Goal: Transaction & Acquisition: Purchase product/service

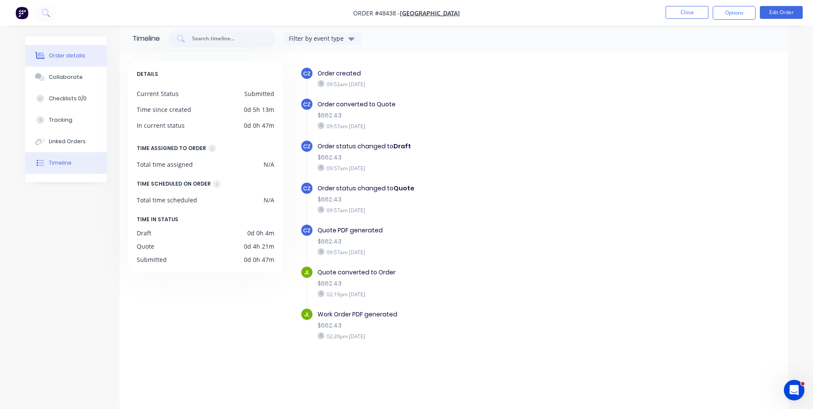
click at [55, 51] on button "Order details" at bounding box center [65, 55] width 81 height 21
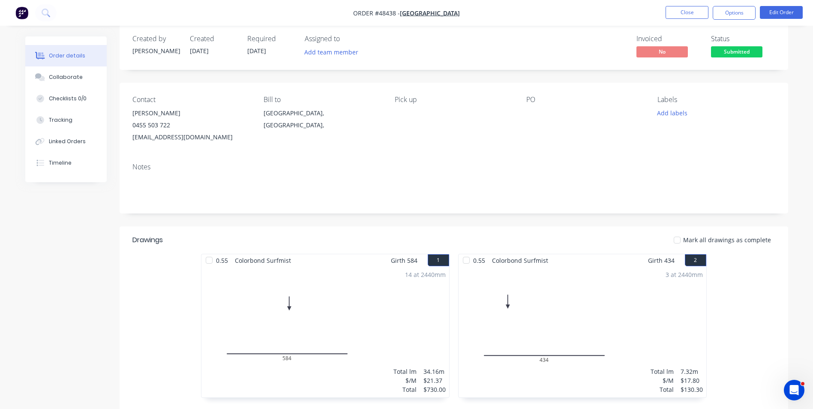
click at [122, 276] on div "0.55 Colorbond Surfmist Girth 584 1 0 584 0 584 14 at 2440mm Total lm $/M Total…" at bounding box center [454, 330] width 669 height 153
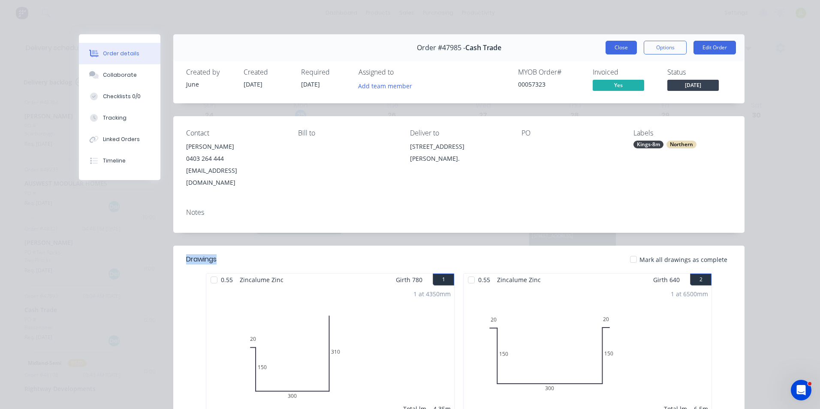
scroll to position [43, 0]
click at [619, 46] on button "Close" at bounding box center [620, 48] width 31 height 14
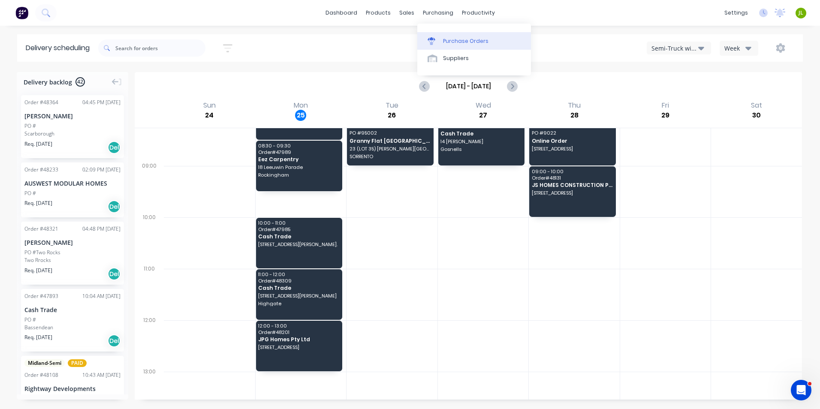
click at [448, 44] on div "Purchase Orders" at bounding box center [465, 41] width 45 height 8
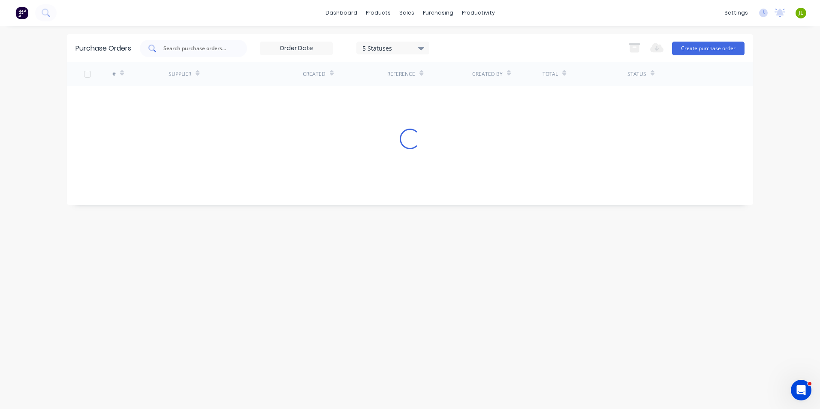
click at [208, 50] on input "text" at bounding box center [198, 48] width 71 height 9
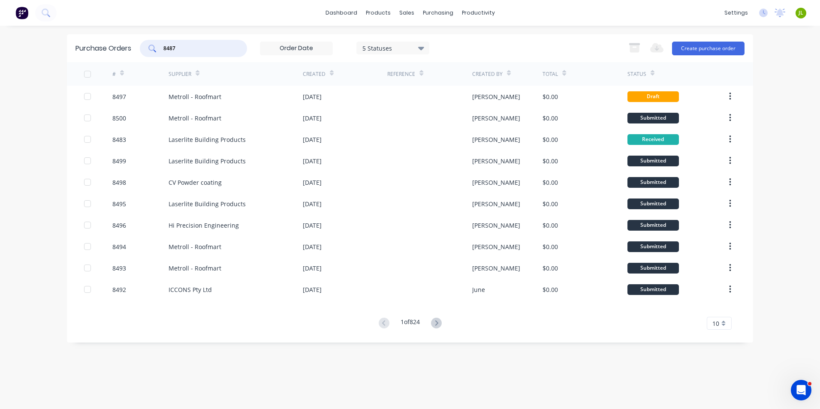
type input "8487"
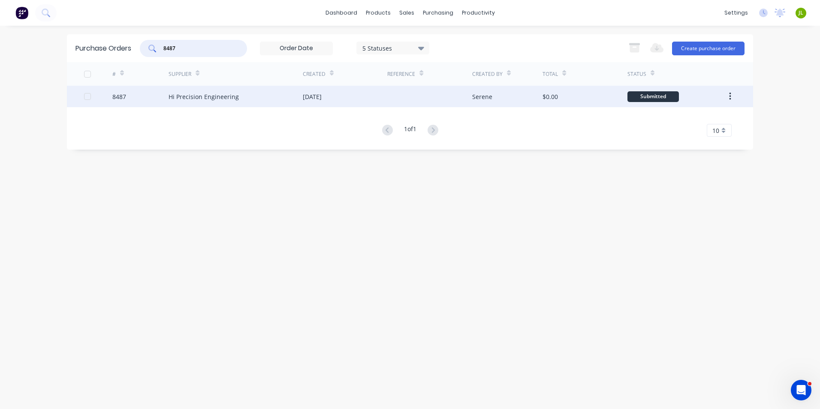
click at [284, 97] on div "Hi Precision Engineering" at bounding box center [236, 96] width 134 height 21
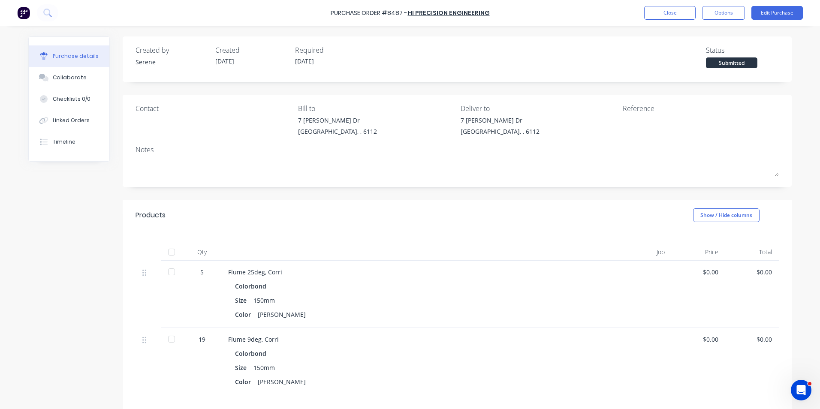
click at [172, 256] on div at bounding box center [171, 252] width 17 height 17
click at [54, 116] on button "Linked Orders" at bounding box center [69, 120] width 81 height 21
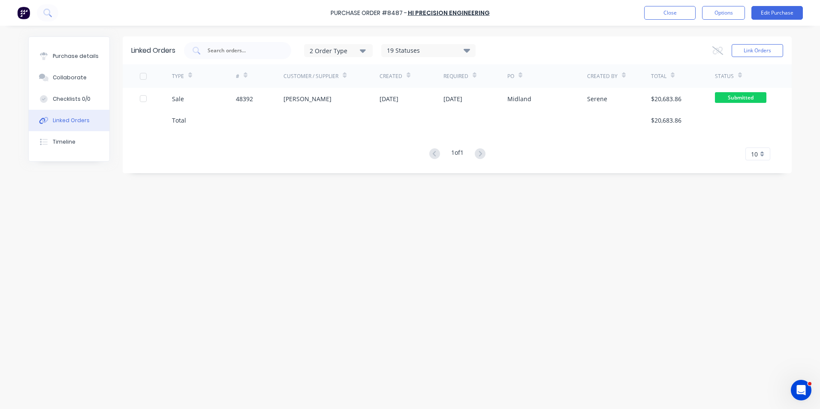
click at [211, 95] on div "Sale" at bounding box center [204, 98] width 64 height 21
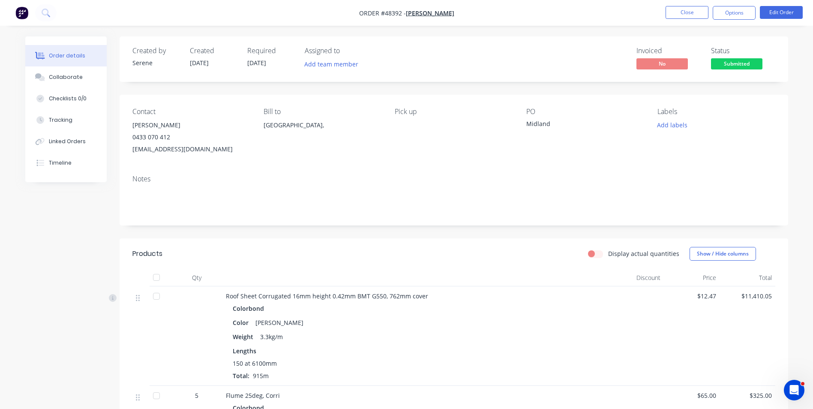
scroll to position [43, 0]
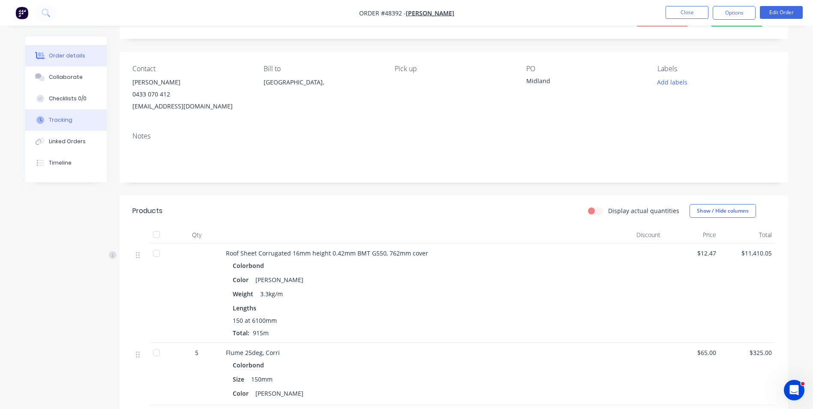
click at [56, 121] on div "Tracking" at bounding box center [61, 120] width 24 height 8
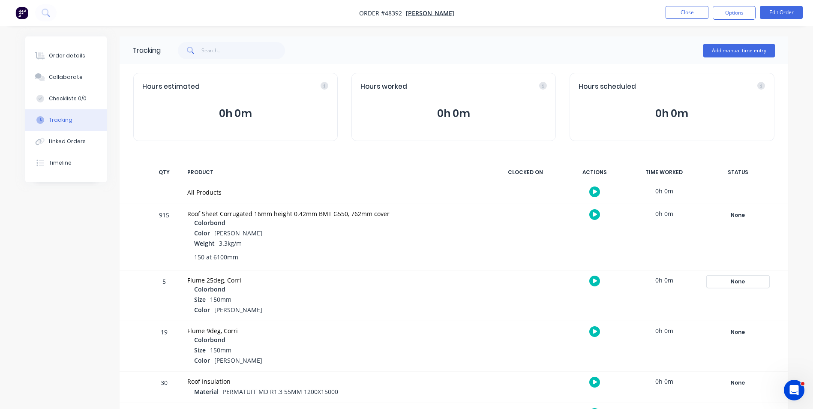
click at [749, 281] on div "None" at bounding box center [738, 281] width 62 height 11
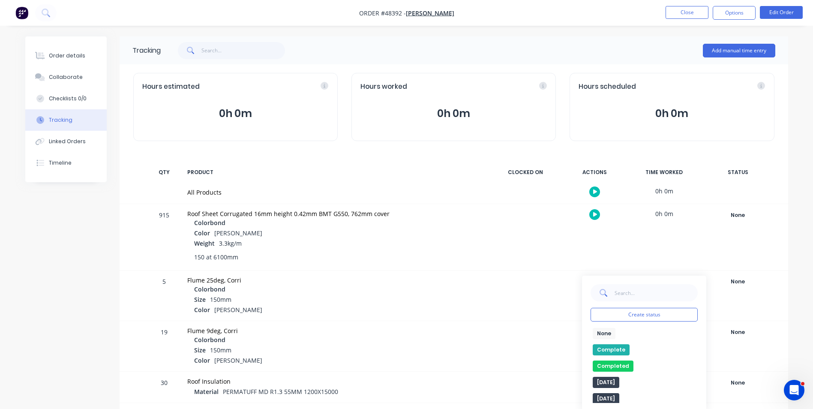
click at [613, 348] on button "Complete" at bounding box center [611, 349] width 37 height 11
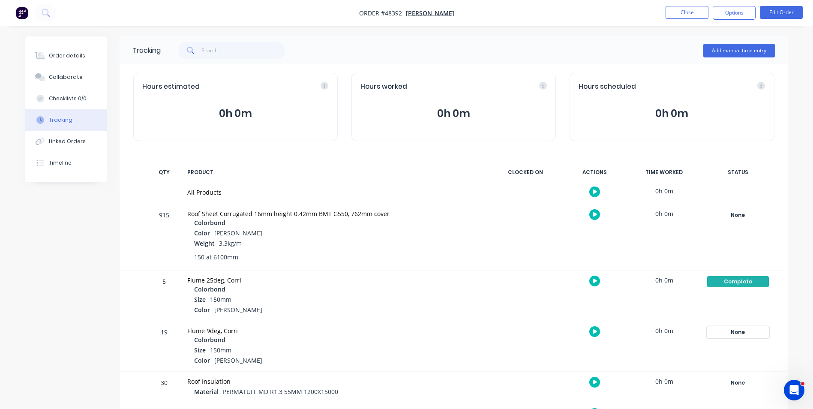
click at [734, 337] on div "None" at bounding box center [738, 332] width 62 height 11
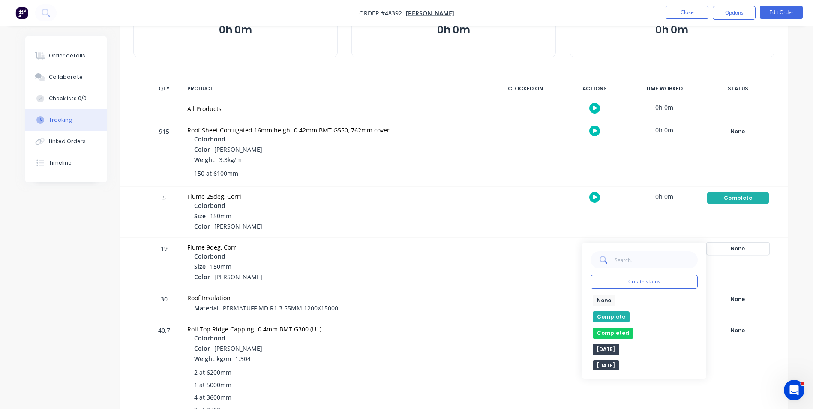
scroll to position [86, 0]
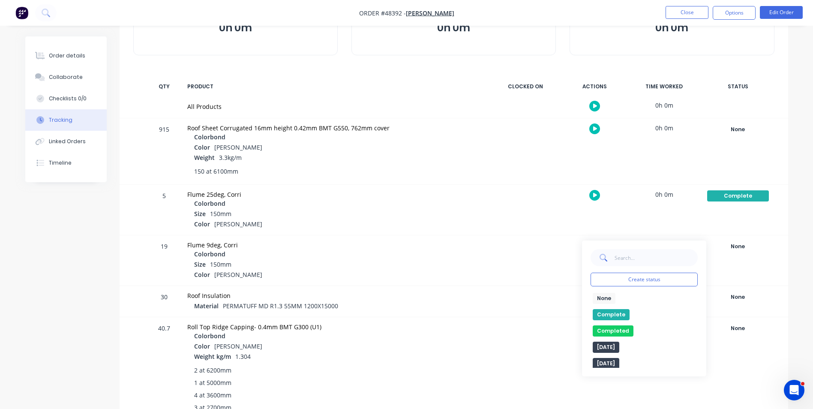
click at [610, 313] on button "Complete" at bounding box center [611, 314] width 37 height 11
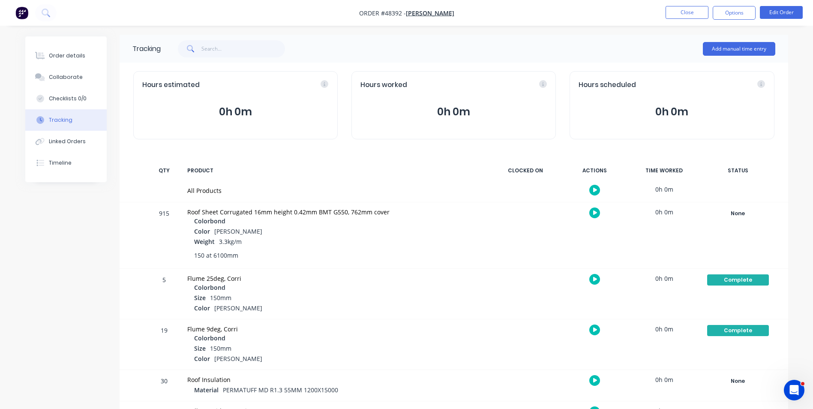
scroll to position [0, 0]
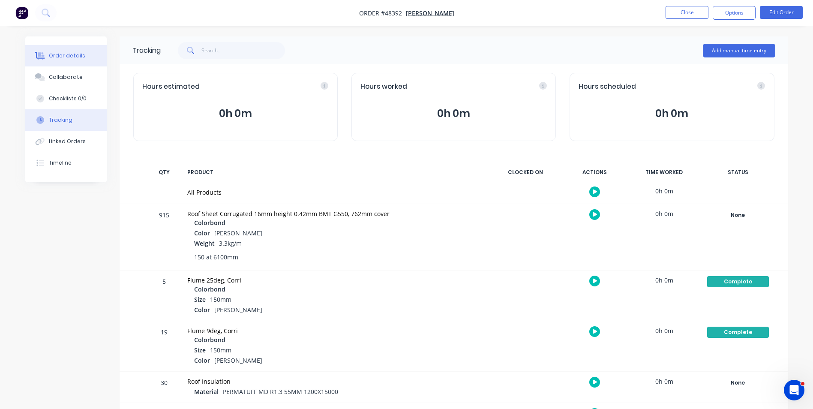
click at [81, 63] on button "Order details" at bounding box center [65, 55] width 81 height 21
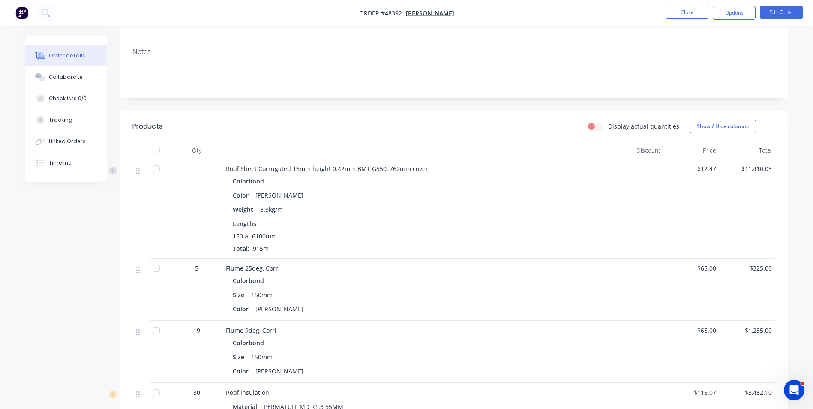
scroll to position [129, 0]
click at [505, 327] on div "Flume 9deg, Corri" at bounding box center [415, 329] width 379 height 9
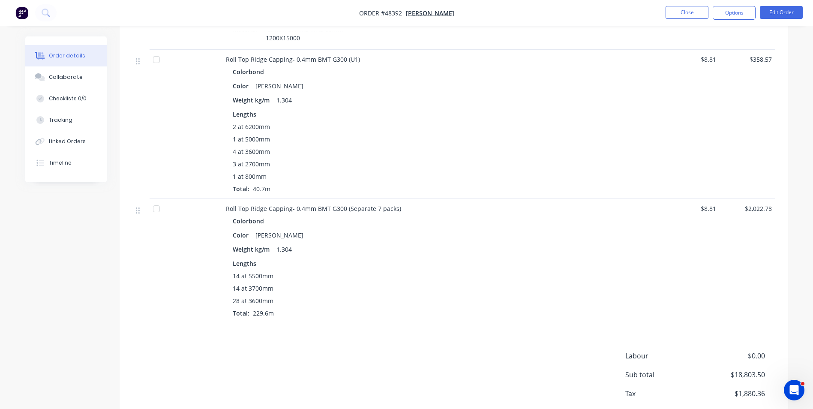
scroll to position [515, 0]
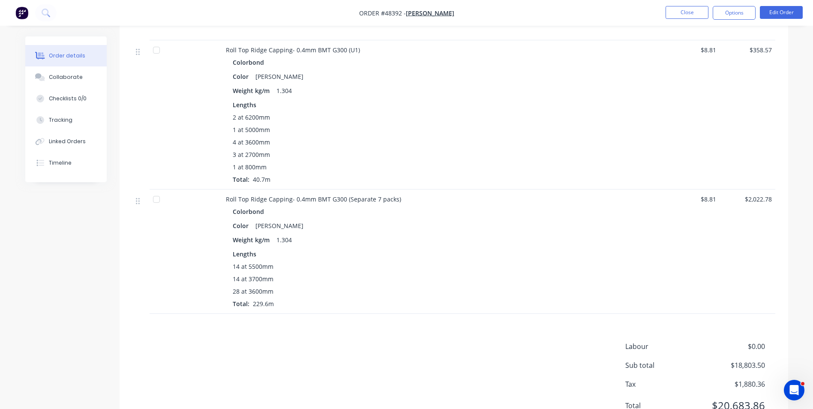
click at [718, 299] on div "$8.81" at bounding box center [692, 252] width 56 height 124
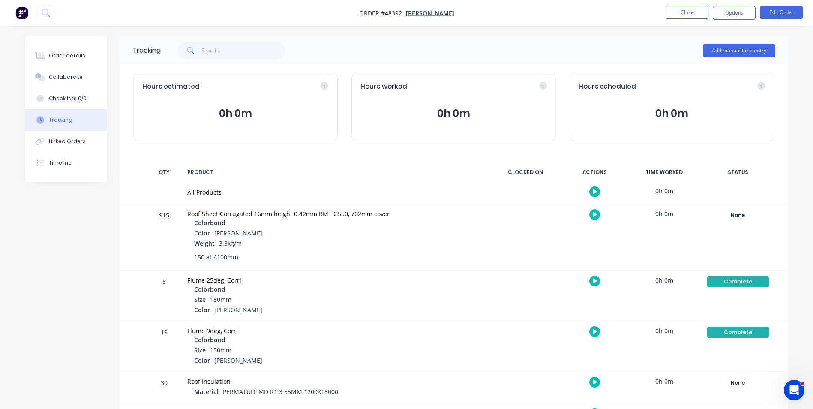
scroll to position [43, 0]
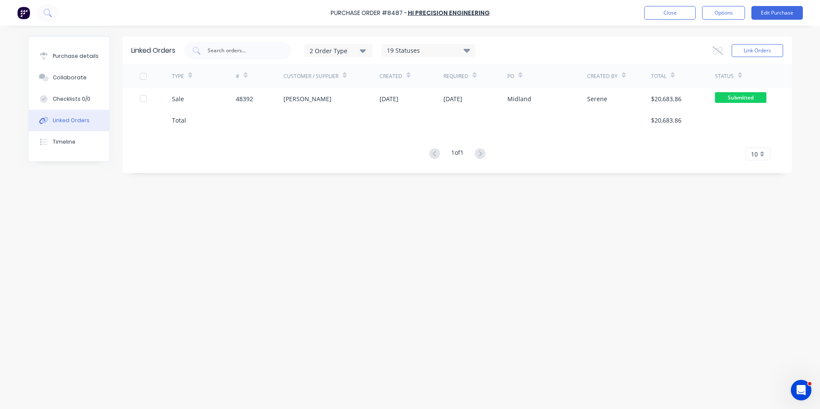
drag, startPoint x: 660, startPoint y: 326, endPoint x: 654, endPoint y: 327, distance: 6.0
click at [660, 326] on div "Linked Orders 2 Order Type 19 Statuses Sales Order Status All Archived Draft Qu…" at bounding box center [409, 215] width 763 height 358
click at [677, 11] on button "Close" at bounding box center [669, 13] width 51 height 14
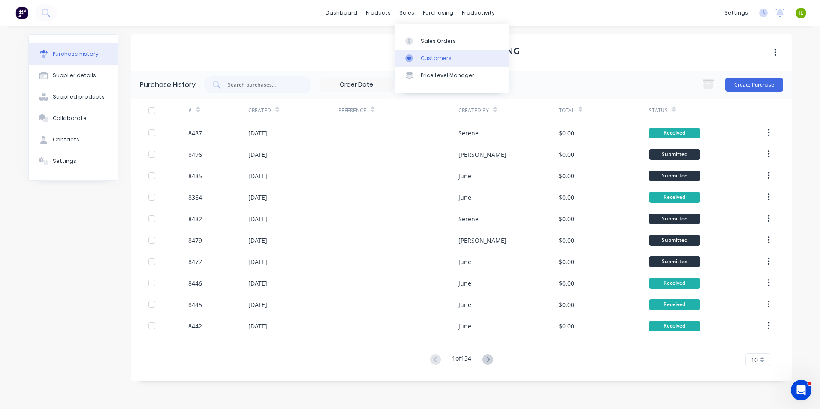
click at [421, 54] on div "Customers" at bounding box center [436, 58] width 31 height 8
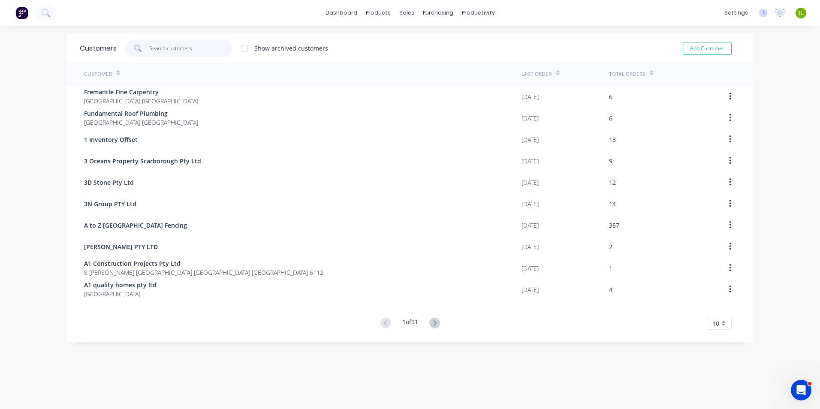
click at [190, 54] on input "text" at bounding box center [191, 48] width 84 height 17
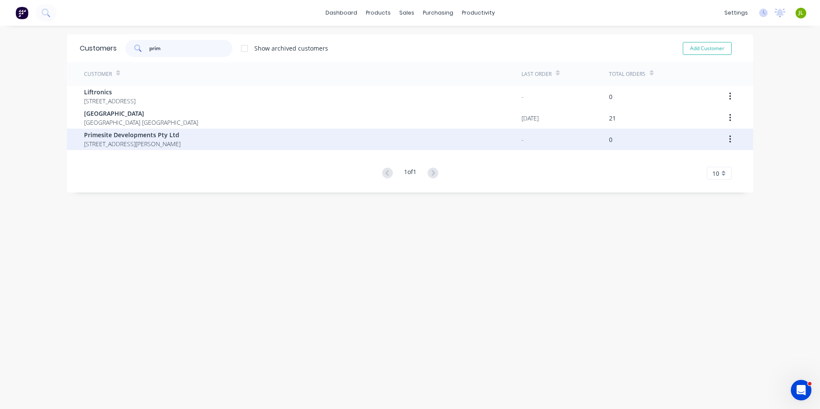
type input "prim"
click at [181, 133] on span "Primesite Developments Pty Ltd" at bounding box center [132, 134] width 96 height 9
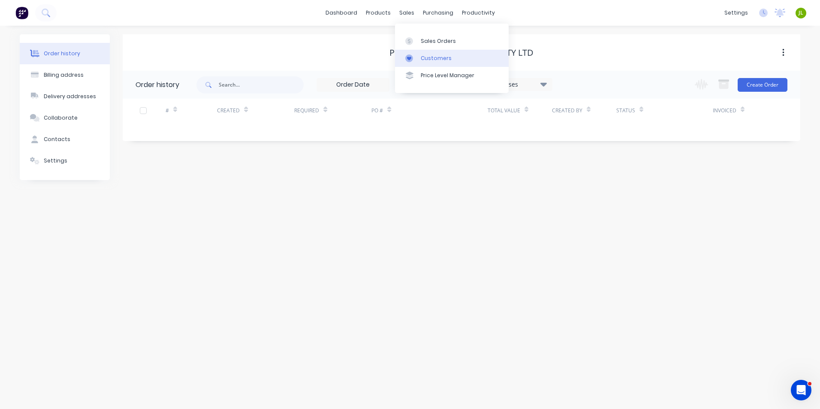
click at [424, 63] on link "Customers" at bounding box center [452, 58] width 114 height 17
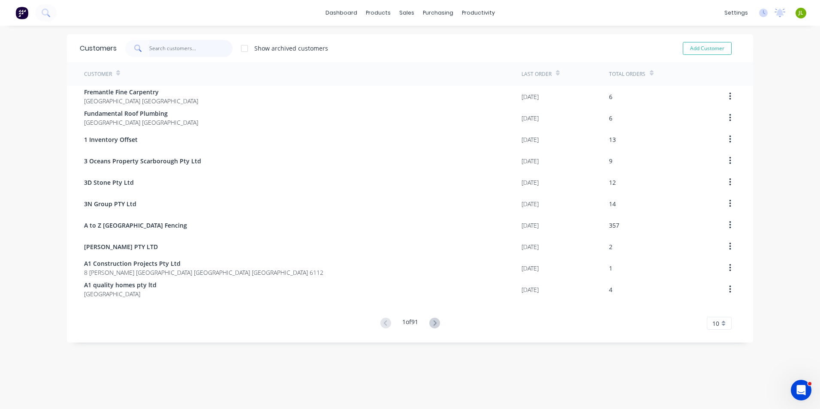
click at [177, 52] on input "text" at bounding box center [191, 48] width 84 height 17
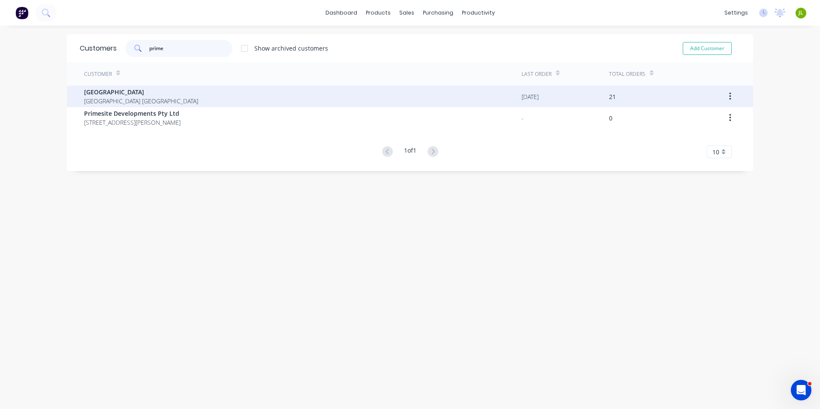
type input "prime"
click at [186, 102] on div "Prime West Building Western Australia Australia" at bounding box center [302, 96] width 437 height 21
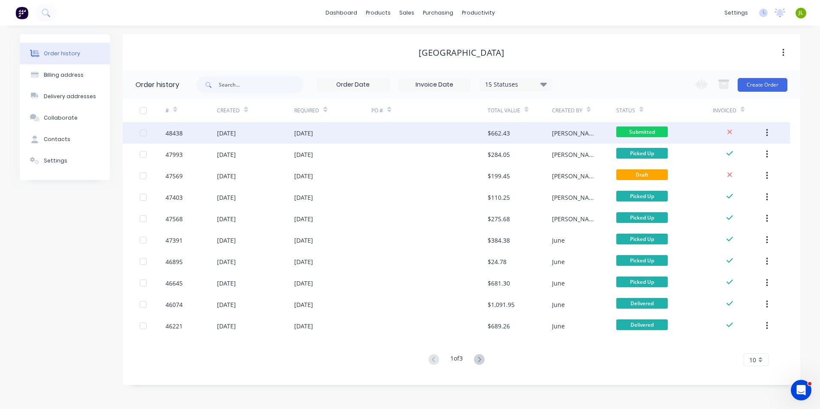
click at [391, 135] on div at bounding box center [429, 132] width 116 height 21
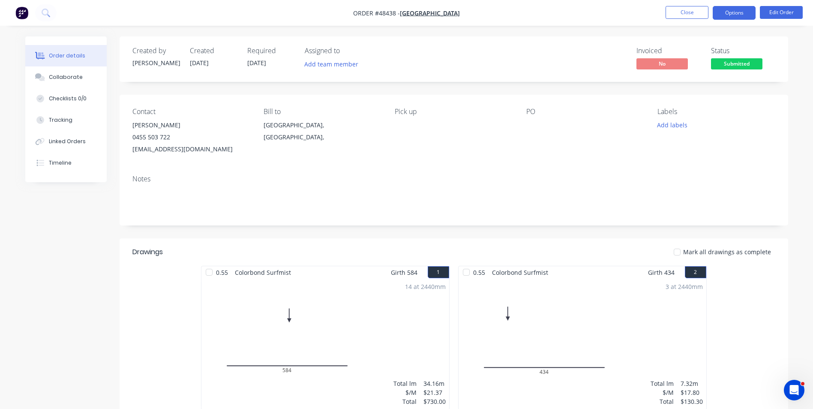
click at [740, 15] on button "Options" at bounding box center [734, 13] width 43 height 14
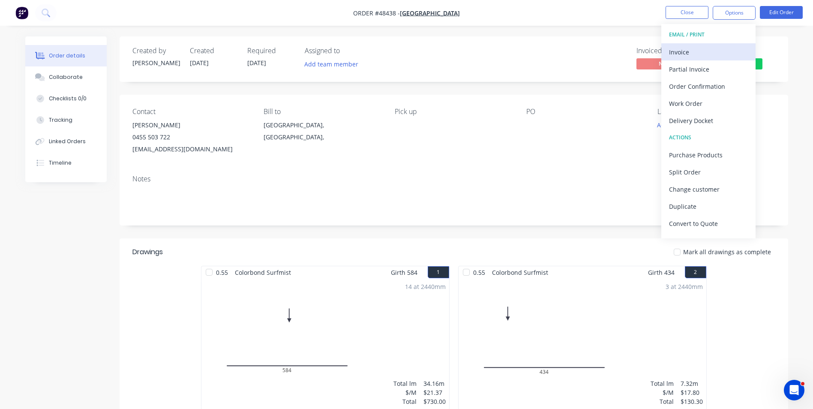
click at [722, 52] on div "Invoice" at bounding box center [708, 52] width 79 height 12
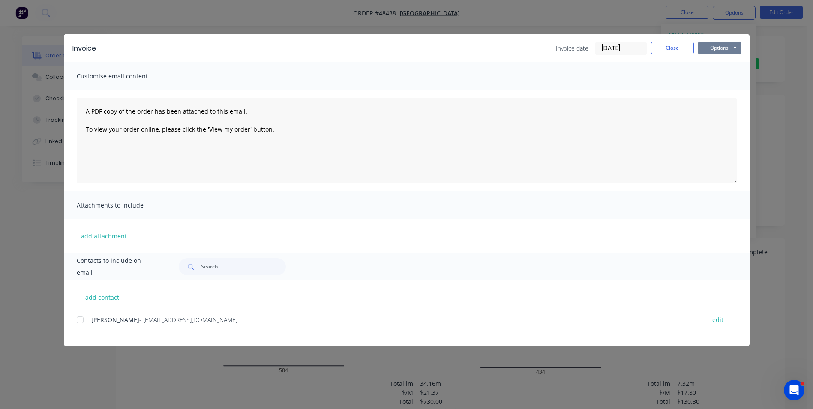
click at [731, 48] on button "Options" at bounding box center [719, 48] width 43 height 13
drag, startPoint x: 85, startPoint y: 305, endPoint x: 80, endPoint y: 319, distance: 15.2
click at [84, 311] on div "add contact Nick Liu - admin@primewestbuilding.com.au edit" at bounding box center [407, 313] width 686 height 66
click at [80, 319] on div at bounding box center [80, 319] width 17 height 17
click at [732, 45] on button "Options" at bounding box center [719, 48] width 43 height 13
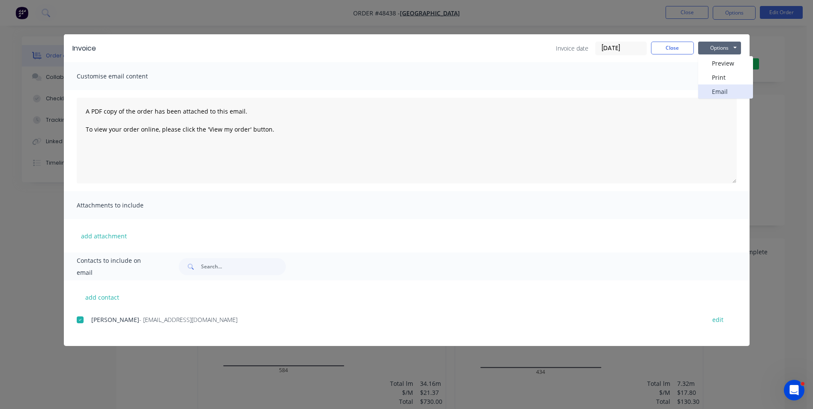
click at [726, 93] on button "Email" at bounding box center [725, 91] width 55 height 14
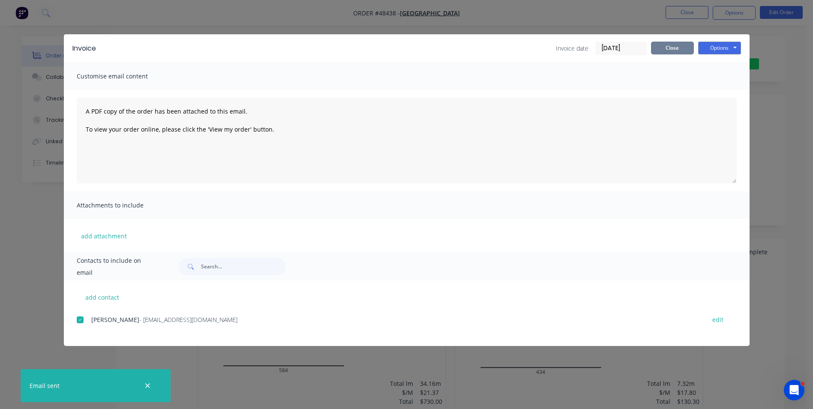
click at [692, 50] on button "Close" at bounding box center [672, 48] width 43 height 13
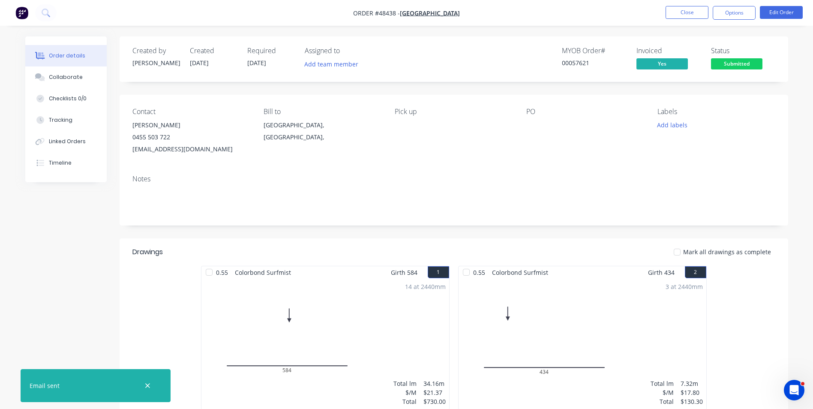
click at [84, 289] on div "Created by Cathy Created 25/08/25 Required 25/08/25 Assigned to Add team member…" at bounding box center [406, 303] width 763 height 535
click at [673, 25] on nav "Order #48438 - Prime West Building Close Options Edit Order" at bounding box center [406, 13] width 813 height 26
click at [678, 18] on button "Close" at bounding box center [687, 12] width 43 height 13
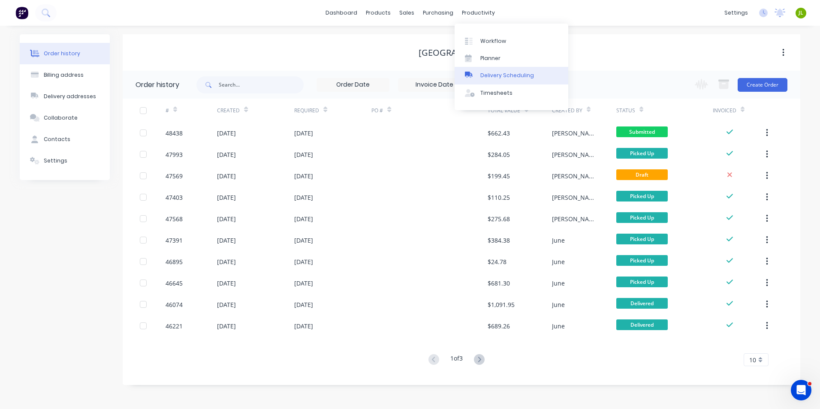
click at [509, 72] on div "Delivery Scheduling" at bounding box center [507, 76] width 54 height 8
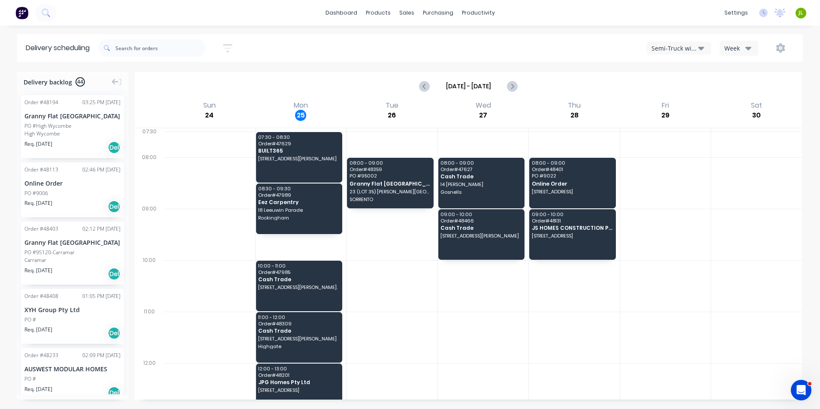
click at [674, 58] on div "Sort by Most recent Created date Required date Order number Customer name Most …" at bounding box center [450, 48] width 704 height 24
click at [679, 44] on div "Semi-Truck with Hiab" at bounding box center [674, 48] width 47 height 9
click at [683, 106] on div "Utes Delivery" at bounding box center [689, 104] width 85 height 17
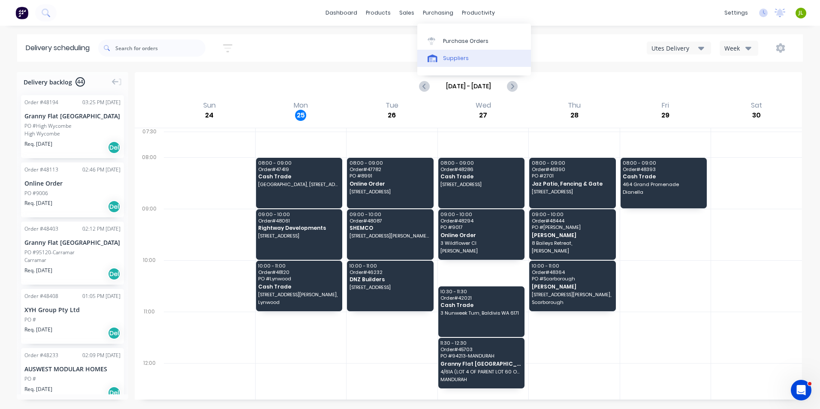
click at [461, 56] on div "Suppliers" at bounding box center [456, 58] width 26 height 8
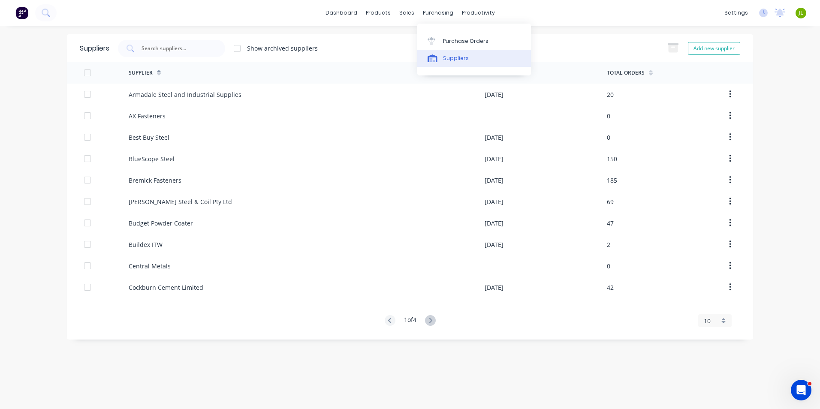
click at [458, 63] on link "Suppliers" at bounding box center [474, 58] width 114 height 17
click at [195, 54] on div at bounding box center [171, 48] width 107 height 17
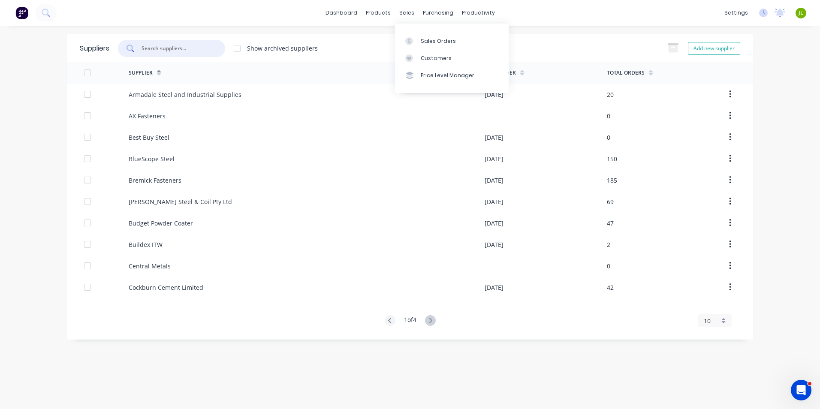
click at [413, 32] on div "Sales Orders Customers Price Level Manager" at bounding box center [452, 58] width 114 height 69
click at [412, 41] on icon at bounding box center [409, 41] width 8 height 8
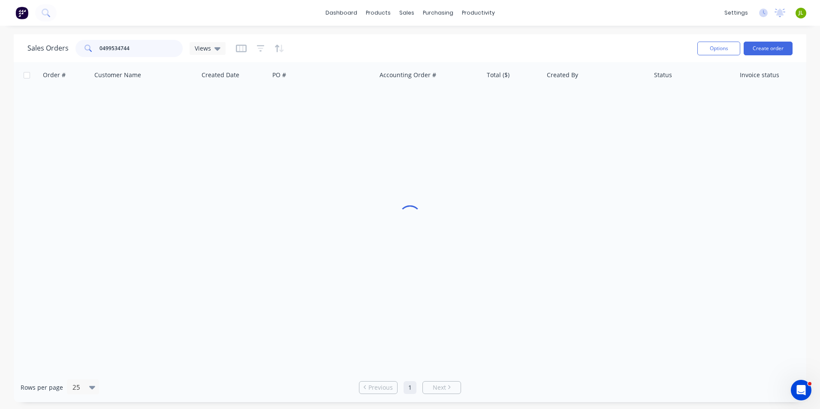
drag, startPoint x: 146, startPoint y: 51, endPoint x: 97, endPoint y: 51, distance: 48.9
click at [97, 51] on div "0499534744" at bounding box center [128, 48] width 107 height 17
type input "48208"
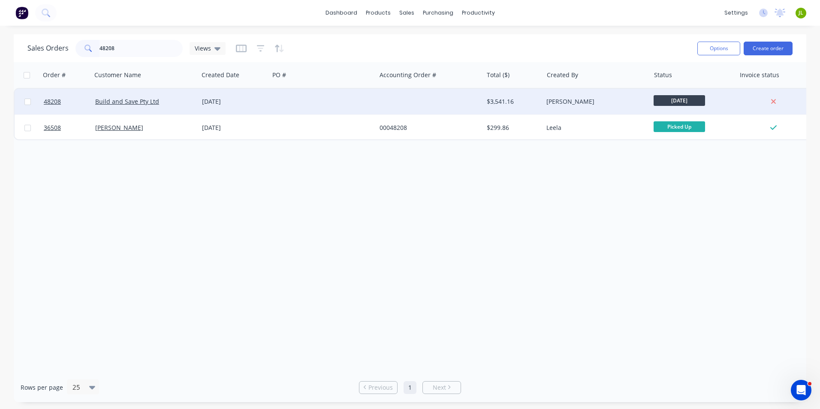
click at [288, 108] on div at bounding box center [322, 102] width 107 height 26
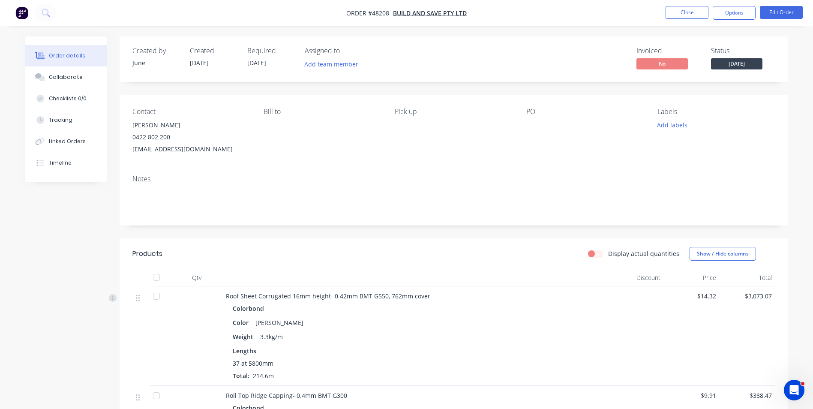
click at [420, 257] on div "Display actual quantities Show / Hide columns" at bounding box center [522, 254] width 506 height 14
click at [85, 162] on button "Timeline" at bounding box center [65, 162] width 81 height 21
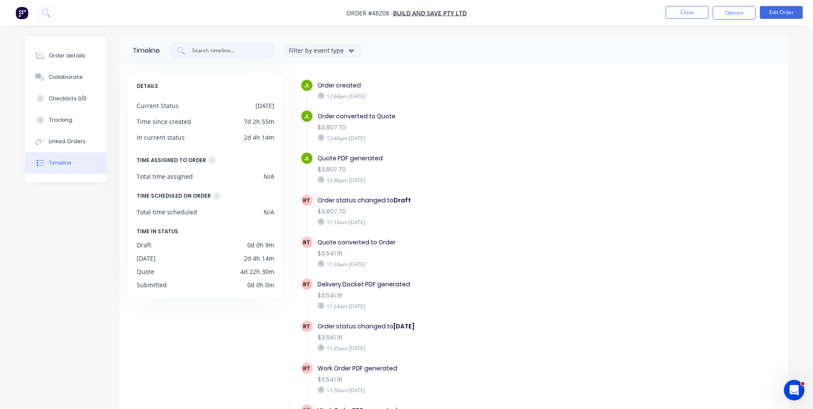
click at [418, 306] on div "11:24am Saturday 23/08/25" at bounding box center [466, 306] width 297 height 8
click at [87, 64] on button "Order details" at bounding box center [65, 55] width 81 height 21
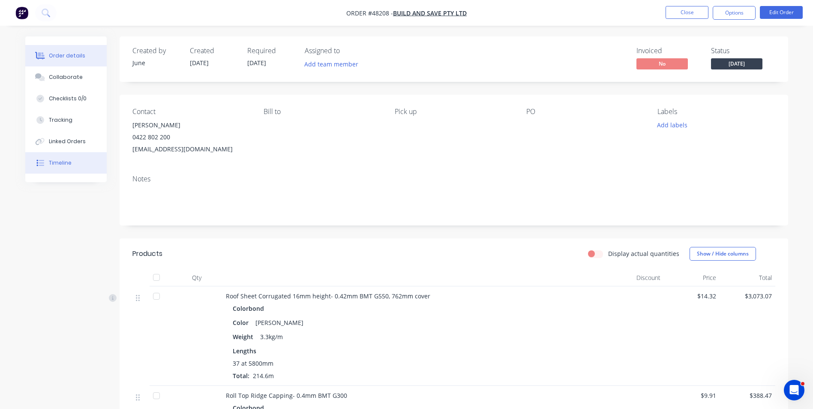
click at [91, 164] on button "Timeline" at bounding box center [65, 162] width 81 height 21
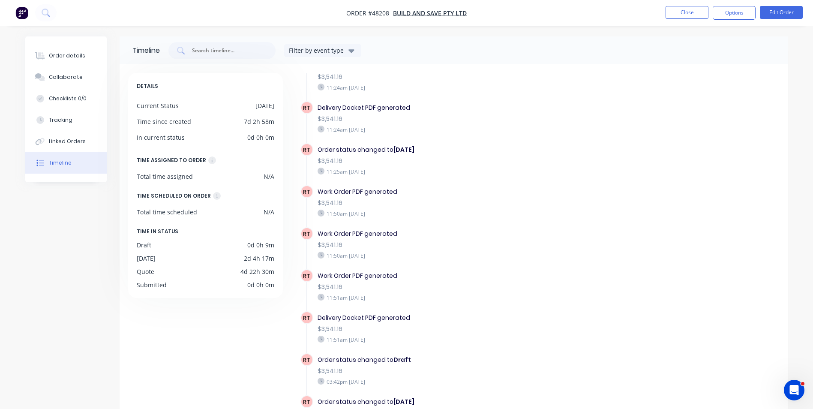
scroll to position [65, 0]
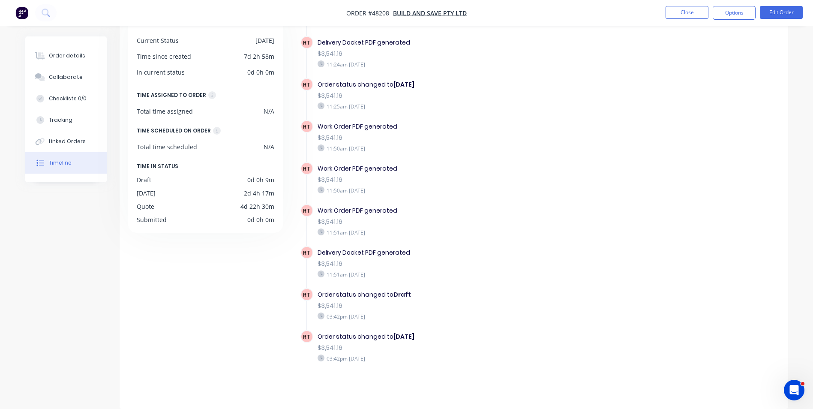
click at [630, 80] on div "RT Order status changed to Friday $3,541.16 11:25am Saturday 23/08/25" at bounding box center [470, 99] width 339 height 42
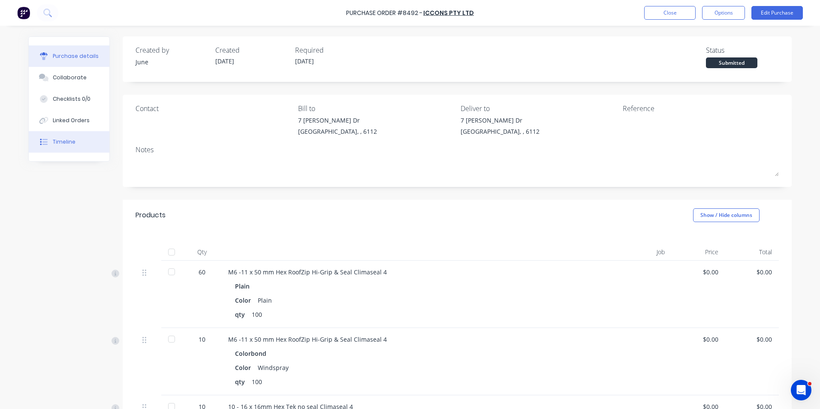
click at [74, 151] on button "Timeline" at bounding box center [69, 141] width 81 height 21
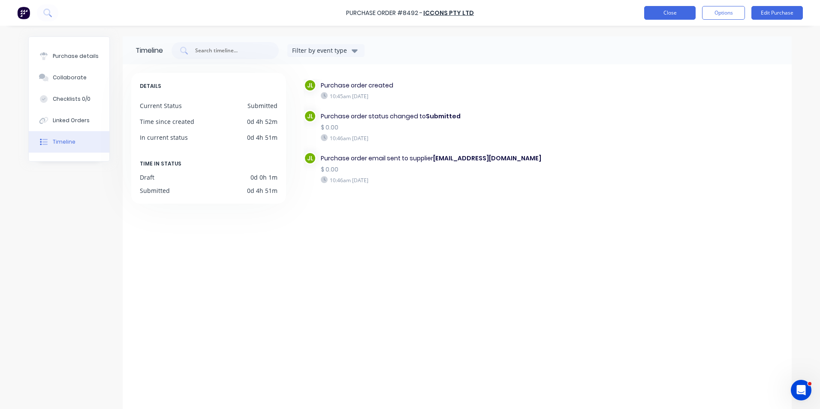
click at [671, 14] on button "Close" at bounding box center [669, 13] width 51 height 14
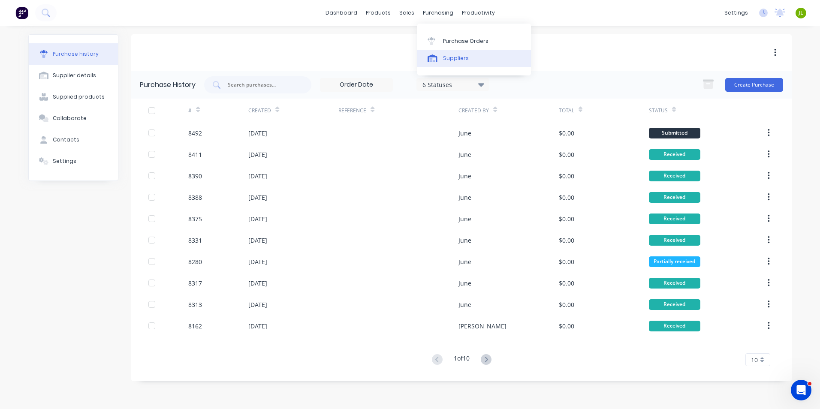
click at [458, 51] on link "Suppliers" at bounding box center [474, 58] width 114 height 17
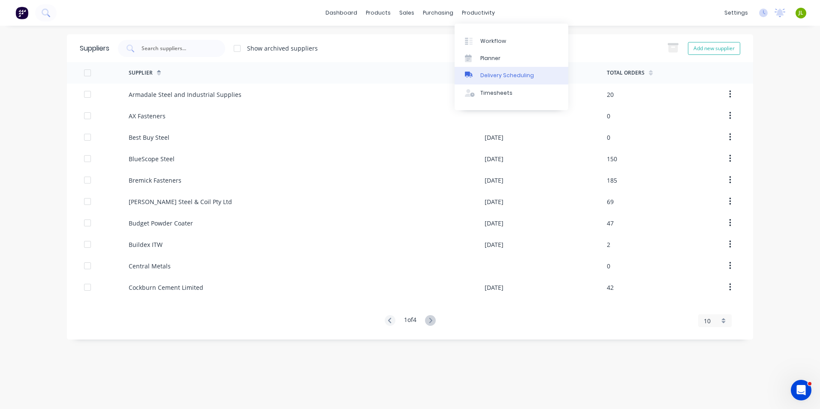
click at [490, 75] on div "Delivery Scheduling" at bounding box center [507, 76] width 54 height 8
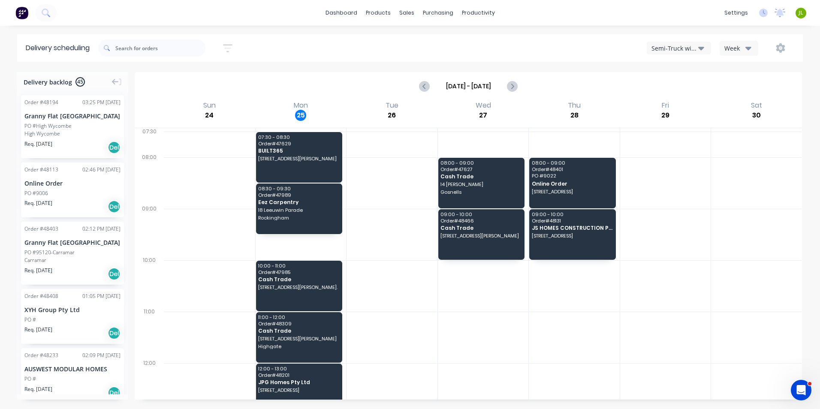
click at [677, 43] on button "Semi-Truck with Hiab" at bounding box center [679, 48] width 64 height 13
click at [677, 101] on div "Utes Delivery" at bounding box center [689, 104] width 85 height 17
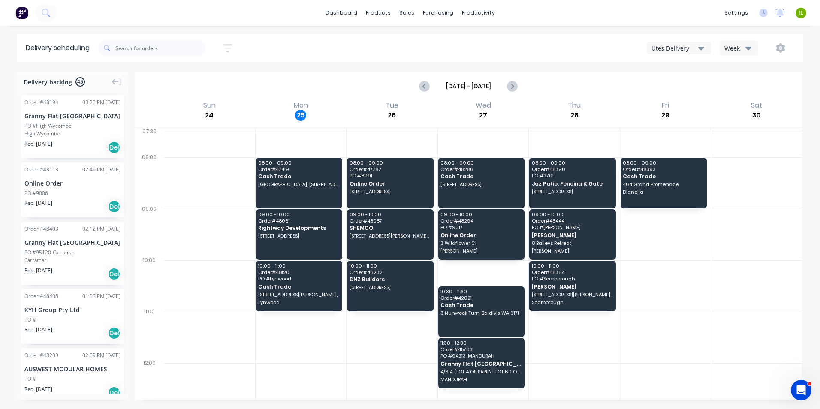
click at [786, 49] on button "button" at bounding box center [780, 47] width 27 height 15
click at [756, 72] on div "Run Sheet" at bounding box center [753, 71] width 66 height 12
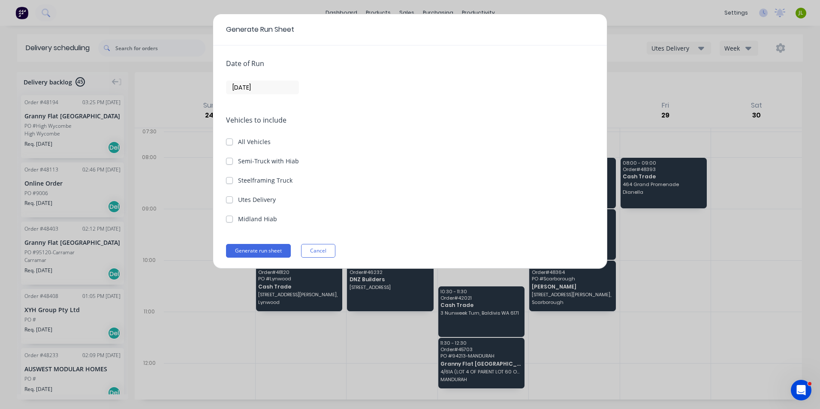
click at [256, 197] on label "Utes Delivery" at bounding box center [257, 199] width 38 height 9
click at [233, 197] on Delivery "Utes Delivery" at bounding box center [229, 199] width 7 height 8
checkbox Delivery "true"
click at [264, 81] on input "[DATE]" at bounding box center [262, 87] width 72 height 13
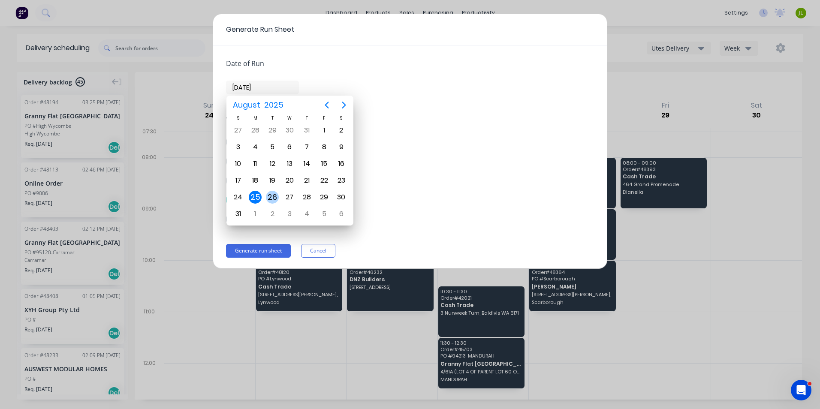
click at [273, 197] on div "26" at bounding box center [272, 197] width 13 height 13
type input "[DATE]"
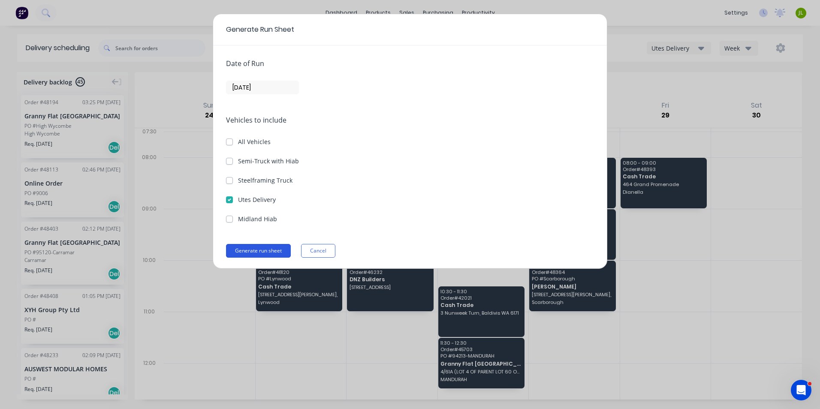
click at [262, 250] on button "Generate run sheet" at bounding box center [258, 251] width 65 height 14
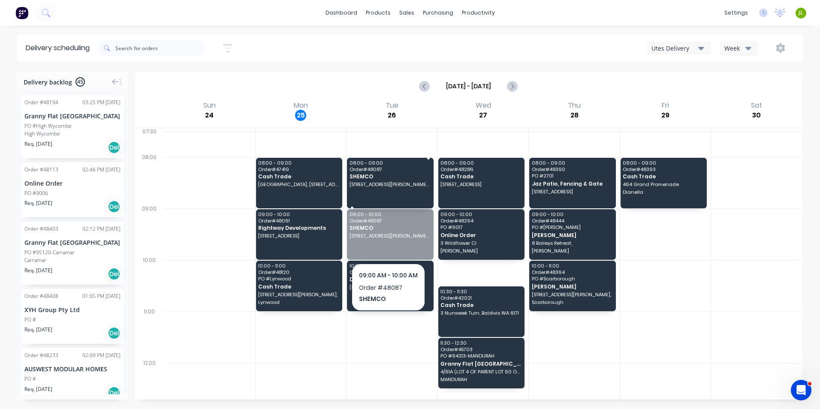
drag, startPoint x: 371, startPoint y: 238, endPoint x: 369, endPoint y: 185, distance: 52.3
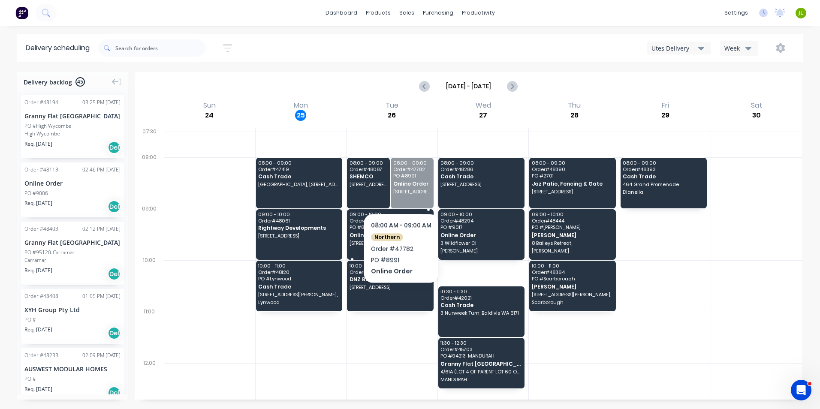
drag, startPoint x: 400, startPoint y: 175, endPoint x: 398, endPoint y: 226, distance: 50.2
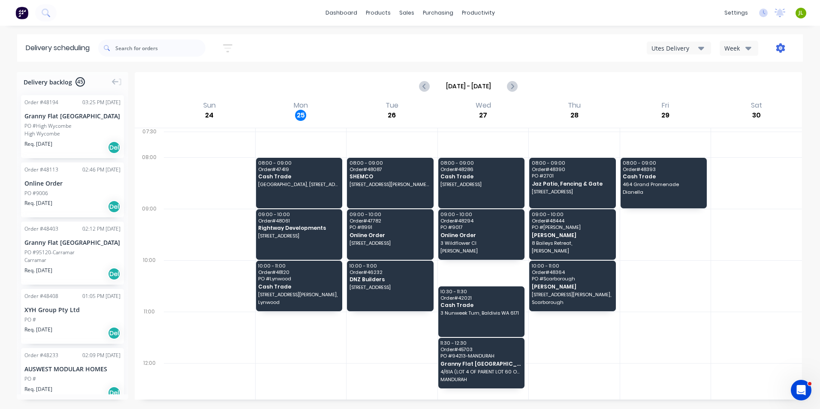
click at [777, 49] on icon "button" at bounding box center [780, 47] width 9 height 9
click at [772, 76] on div "Run Sheet" at bounding box center [753, 71] width 66 height 12
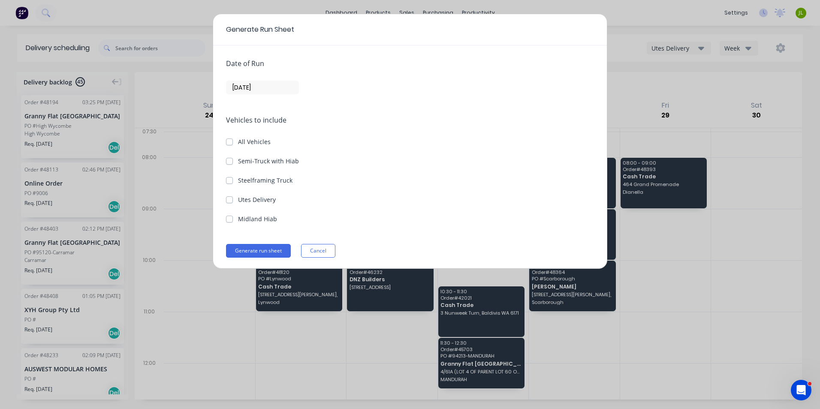
click at [254, 196] on label "Utes Delivery" at bounding box center [257, 199] width 38 height 9
click at [233, 196] on Delivery "Utes Delivery" at bounding box center [229, 199] width 7 height 8
checkbox Delivery "true"
click at [270, 88] on input "[DATE]" at bounding box center [262, 87] width 72 height 13
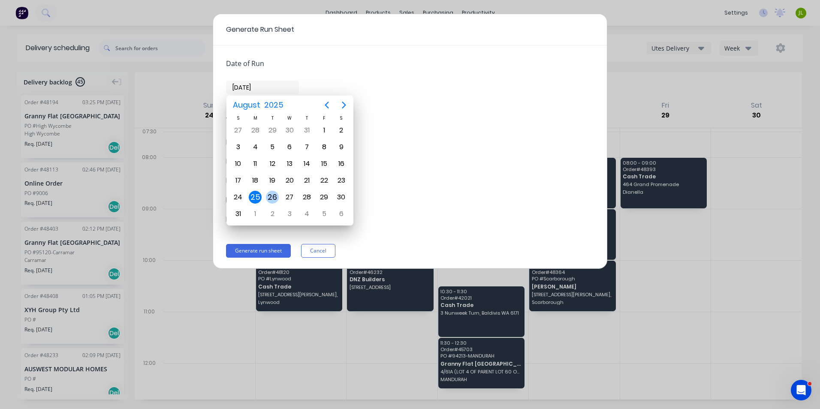
click at [273, 203] on div "26" at bounding box center [272, 197] width 13 height 13
type input "[DATE]"
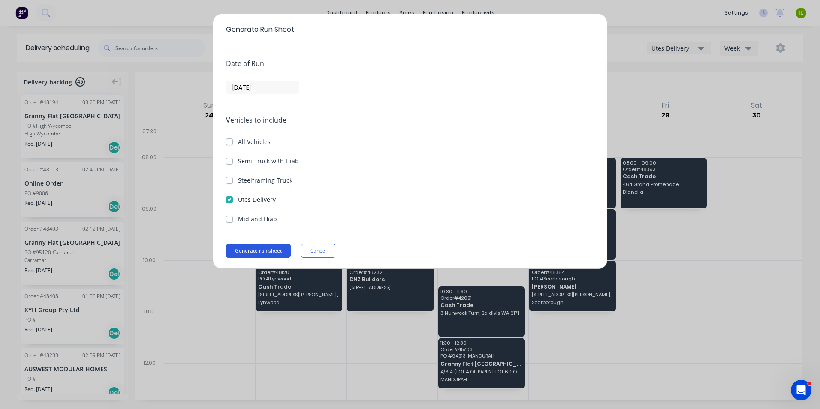
click at [271, 251] on button "Generate run sheet" at bounding box center [258, 251] width 65 height 14
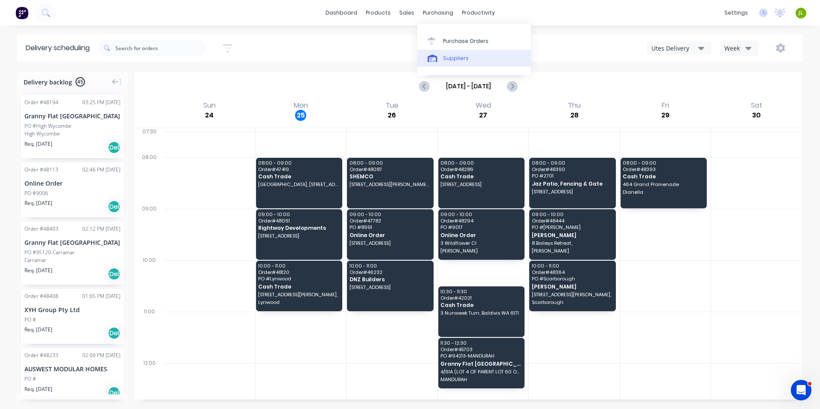
click at [459, 54] on div "Suppliers" at bounding box center [456, 58] width 26 height 8
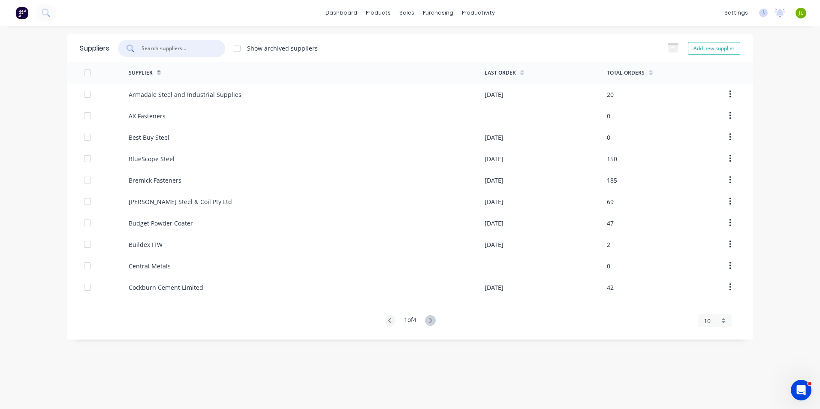
click at [177, 50] on input "text" at bounding box center [176, 48] width 71 height 9
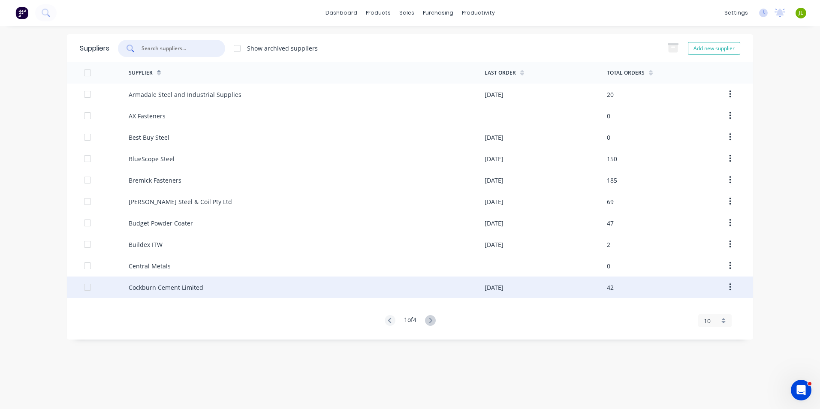
click at [244, 288] on div "Cockburn Cement Limited" at bounding box center [307, 287] width 356 height 21
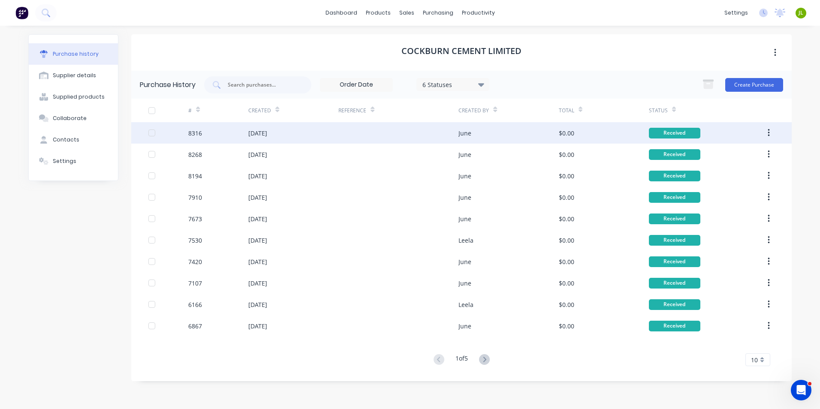
click at [403, 127] on div at bounding box center [398, 132] width 120 height 21
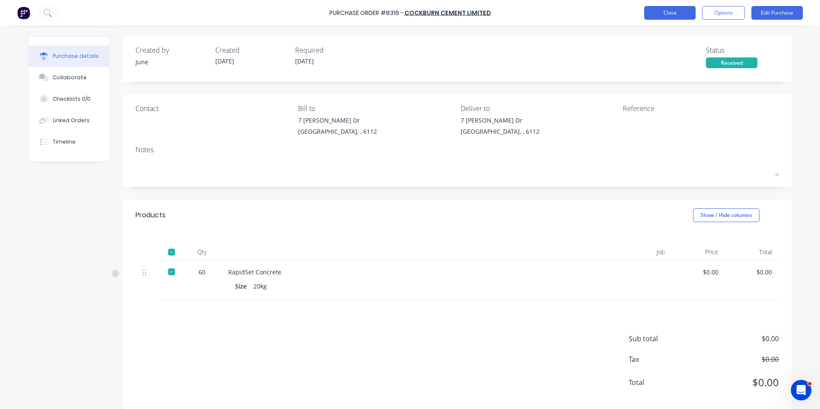
click at [678, 12] on button "Close" at bounding box center [669, 13] width 51 height 14
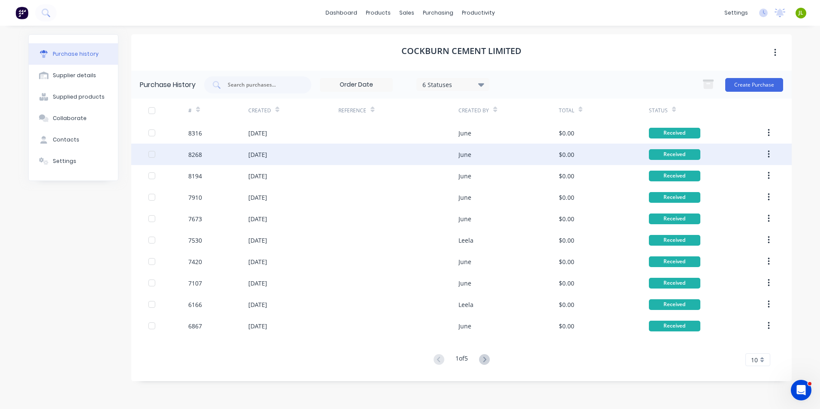
click at [319, 163] on div "[DATE]" at bounding box center [293, 154] width 90 height 21
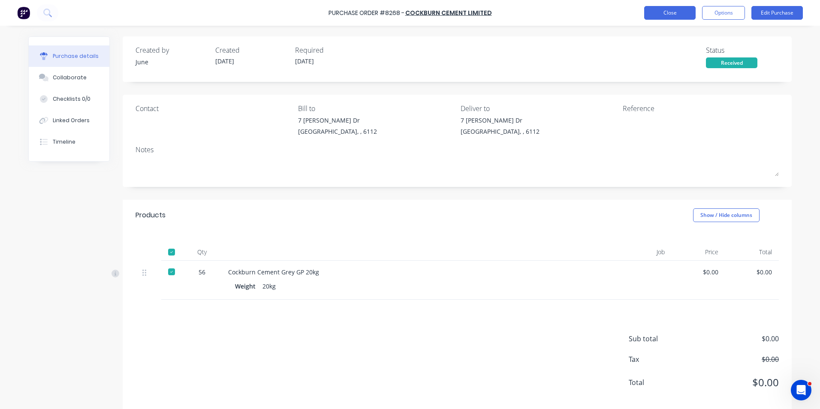
click at [673, 16] on button "Close" at bounding box center [669, 13] width 51 height 14
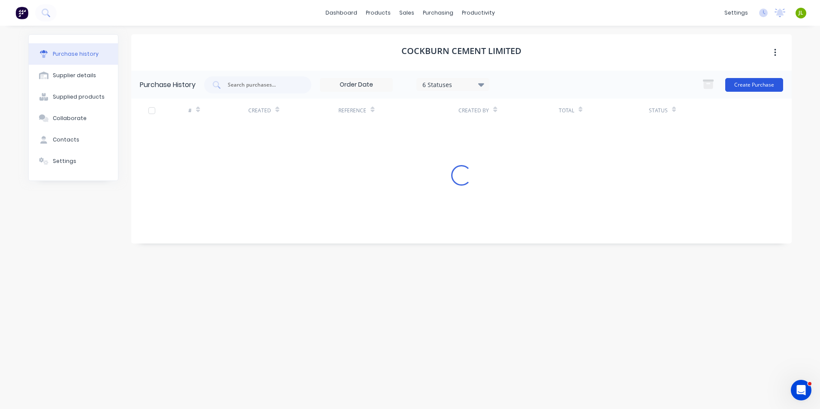
click at [735, 87] on button "Create Purchase" at bounding box center [754, 85] width 58 height 14
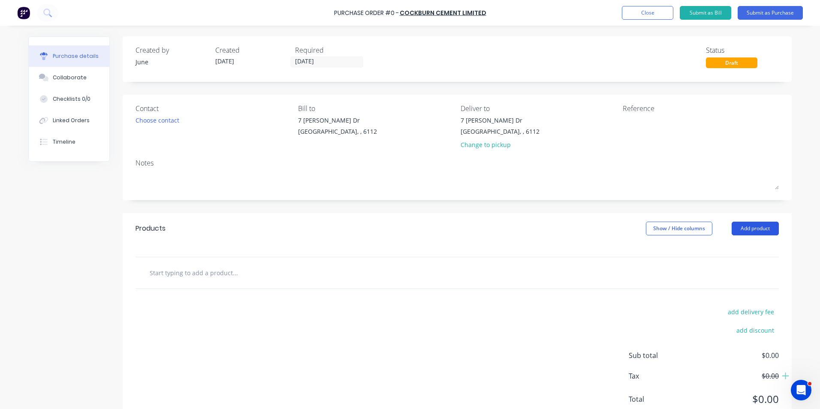
click at [766, 232] on button "Add product" at bounding box center [755, 229] width 47 height 14
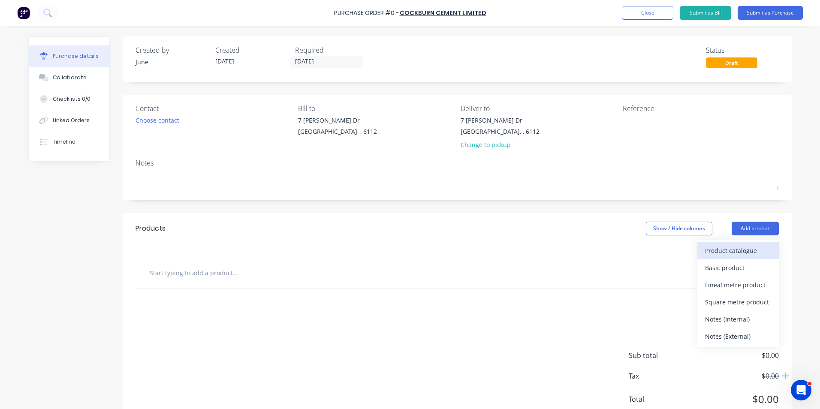
click at [756, 245] on div "Product catalogue" at bounding box center [738, 250] width 66 height 12
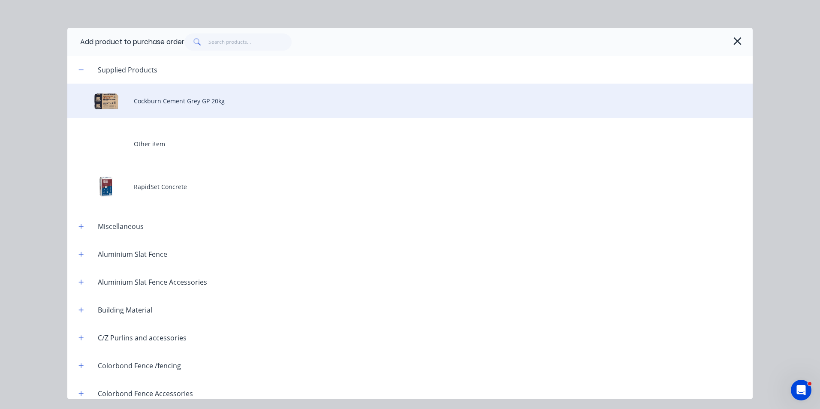
click at [198, 99] on div "Cockburn Cement Grey GP 20kg" at bounding box center [409, 101] width 685 height 34
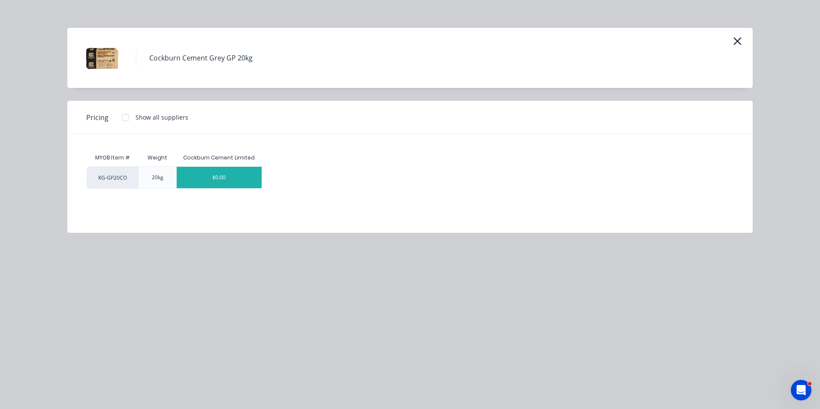
click at [217, 184] on div "$0.00" at bounding box center [219, 177] width 85 height 21
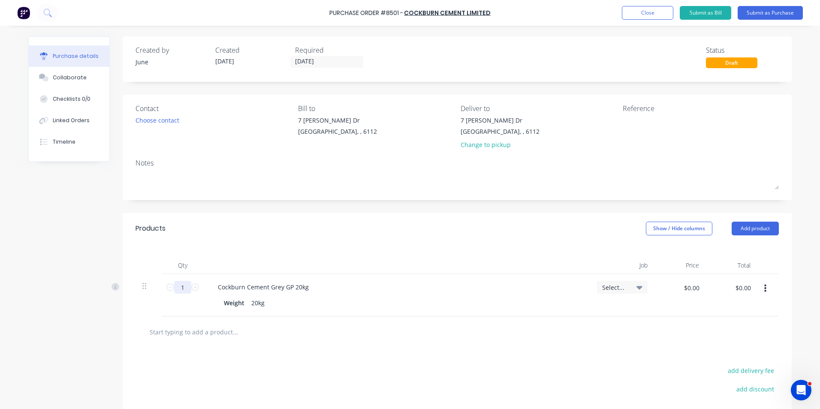
click at [185, 285] on input "1" at bounding box center [182, 287] width 17 height 13
type input "56"
click at [453, 267] on div at bounding box center [397, 265] width 386 height 17
click at [750, 233] on button "Add product" at bounding box center [755, 229] width 47 height 14
click at [744, 249] on div "Product catalogue" at bounding box center [738, 250] width 66 height 12
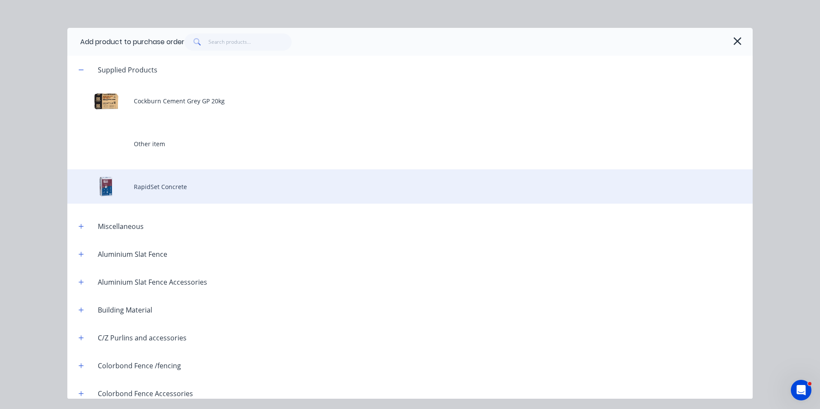
click at [167, 190] on div "RapidSet Concrete" at bounding box center [409, 186] width 685 height 34
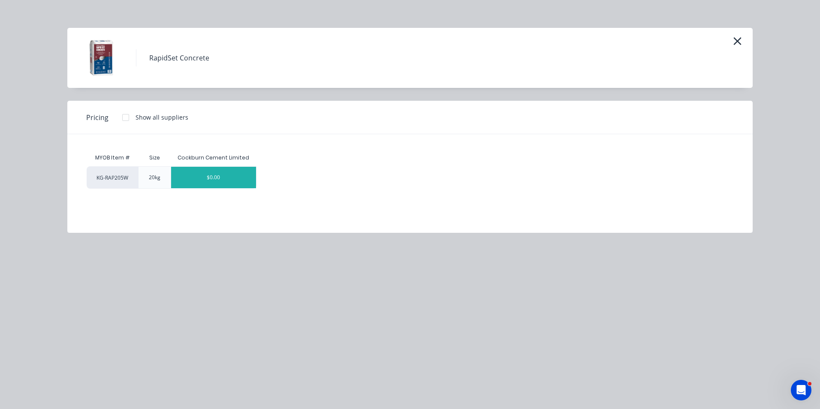
click at [203, 173] on div "$0.00" at bounding box center [213, 177] width 85 height 21
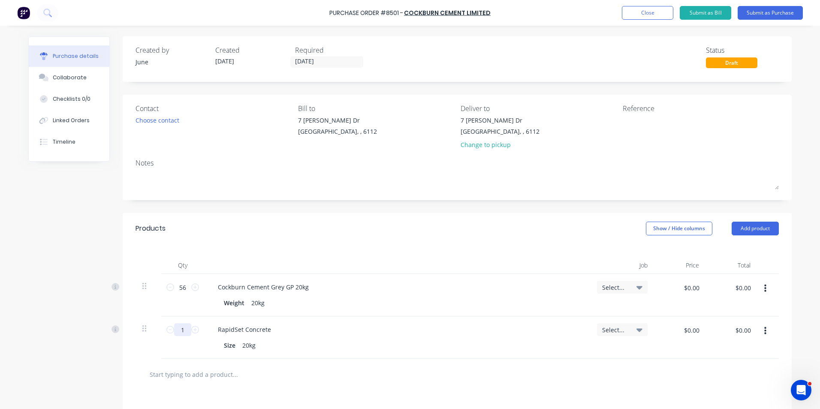
click at [183, 330] on input "1" at bounding box center [182, 329] width 17 height 13
type input "60"
click at [268, 228] on div "Products Show / Hide columns Add product" at bounding box center [457, 228] width 669 height 31
click at [492, 141] on div "Change to pickup" at bounding box center [500, 144] width 79 height 9
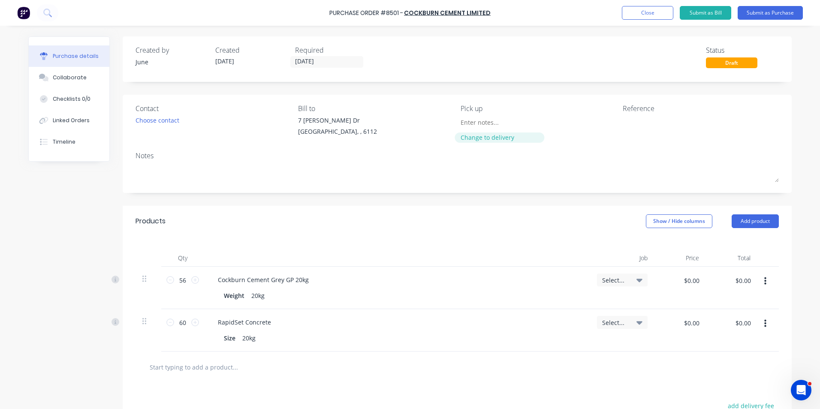
click at [494, 135] on div "Change to delivery" at bounding box center [500, 137] width 78 height 9
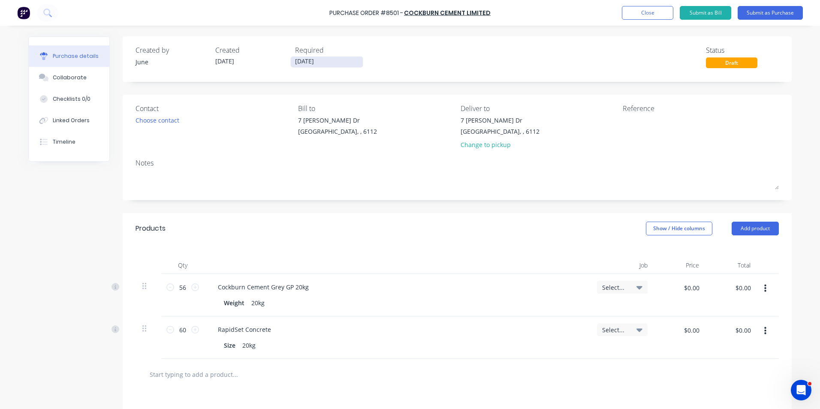
click at [313, 56] on label "[DATE]" at bounding box center [326, 62] width 73 height 12
click at [313, 57] on input "[DATE]" at bounding box center [327, 62] width 72 height 11
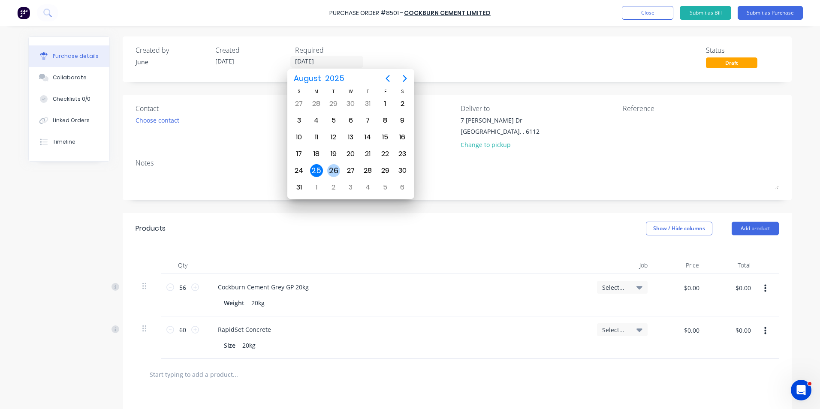
click at [336, 168] on div "26" at bounding box center [333, 170] width 13 height 13
type input "[DATE]"
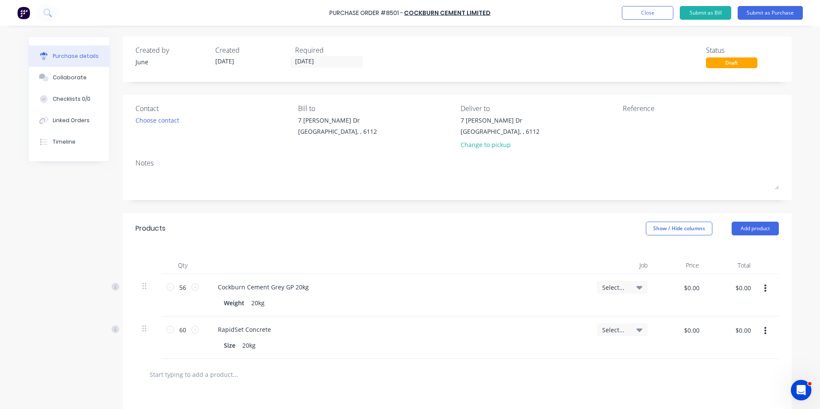
click at [456, 63] on div "Created by June Created [DATE] Required [DATE] Status Draft" at bounding box center [456, 56] width 643 height 23
click at [792, 11] on button "Submit as Purchase" at bounding box center [770, 13] width 65 height 14
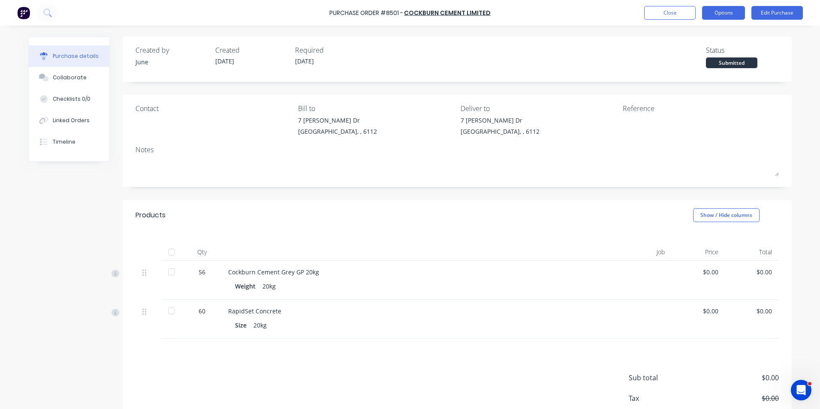
click at [718, 19] on button "Options" at bounding box center [723, 13] width 43 height 14
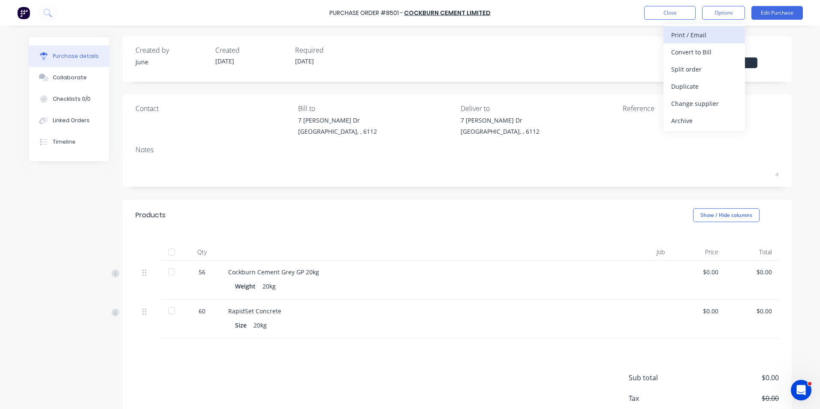
click at [718, 29] on div "Print / Email" at bounding box center [704, 35] width 66 height 12
click at [728, 73] on div "Without pricing" at bounding box center [704, 69] width 66 height 12
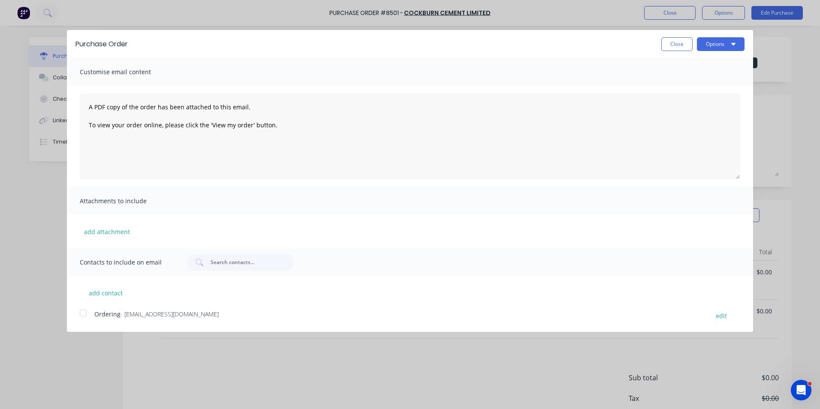
click at [79, 313] on div at bounding box center [83, 312] width 17 height 17
click at [703, 45] on button "Options" at bounding box center [721, 44] width 48 height 14
click at [708, 82] on div "Email" at bounding box center [704, 83] width 66 height 12
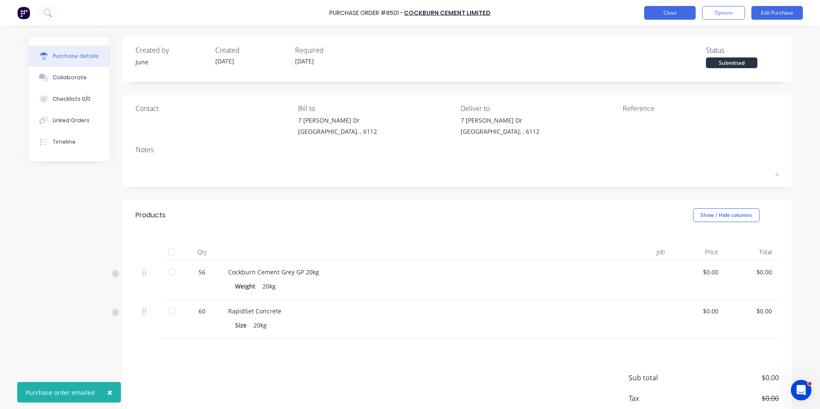
click at [670, 7] on button "Close" at bounding box center [669, 13] width 51 height 14
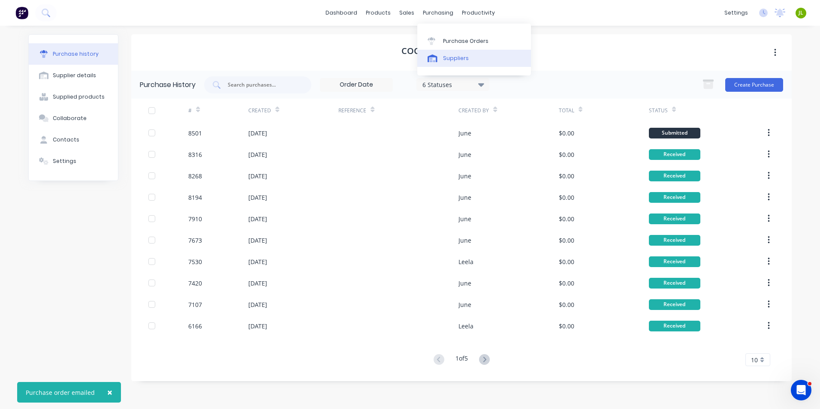
click at [443, 61] on div "Suppliers" at bounding box center [456, 58] width 26 height 8
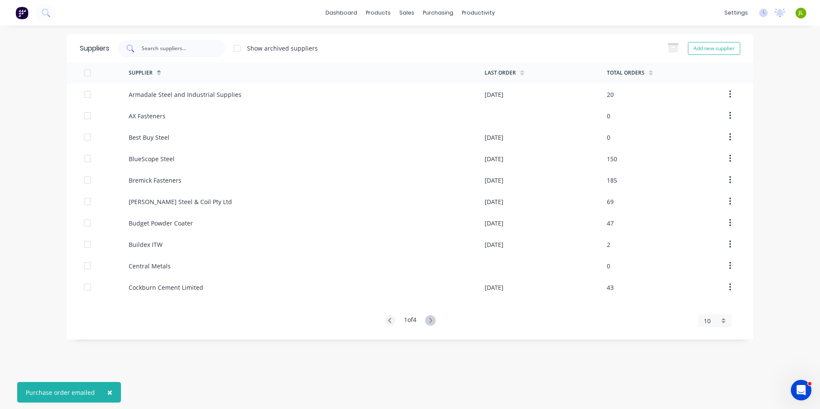
click at [193, 52] on input "text" at bounding box center [176, 48] width 71 height 9
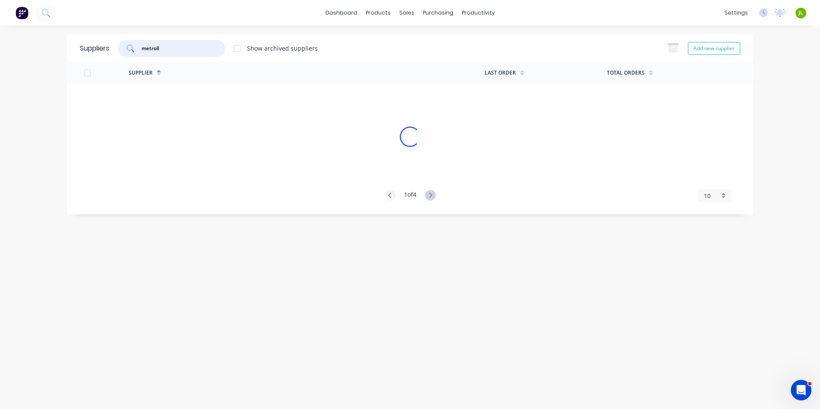
type input "metroll"
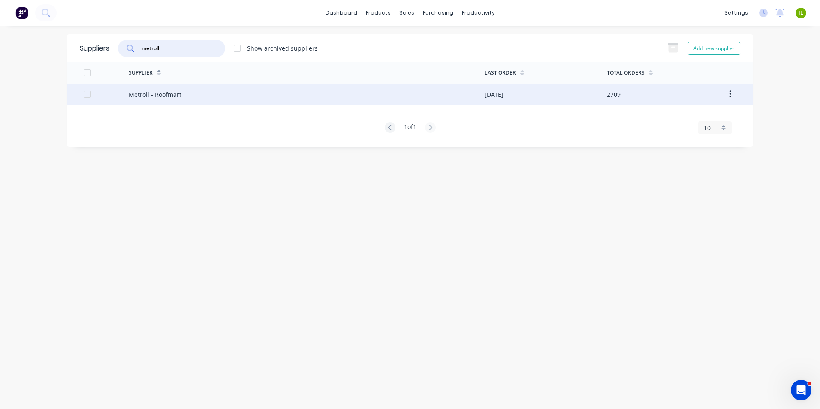
click at [314, 93] on div "Metroll - Roofmart" at bounding box center [307, 94] width 356 height 21
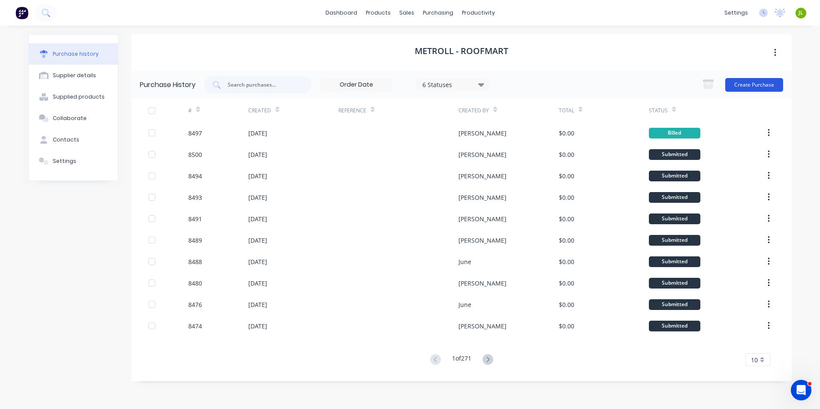
click at [747, 78] on button "Create Purchase" at bounding box center [754, 85] width 58 height 14
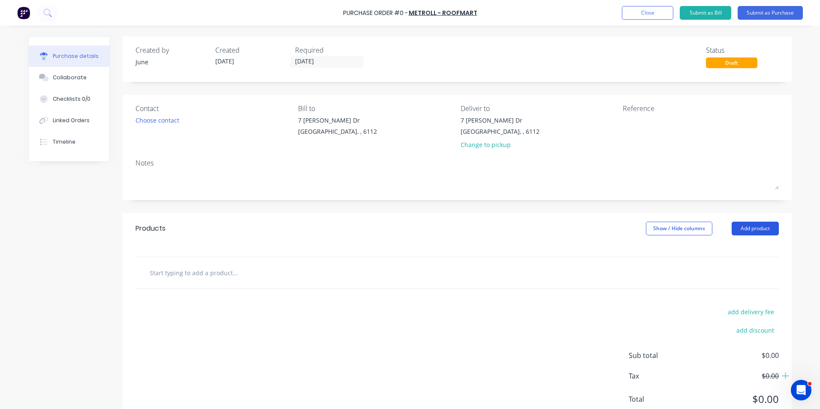
click at [755, 227] on button "Add product" at bounding box center [755, 229] width 47 height 14
click at [750, 242] on button "Product catalogue" at bounding box center [737, 250] width 81 height 17
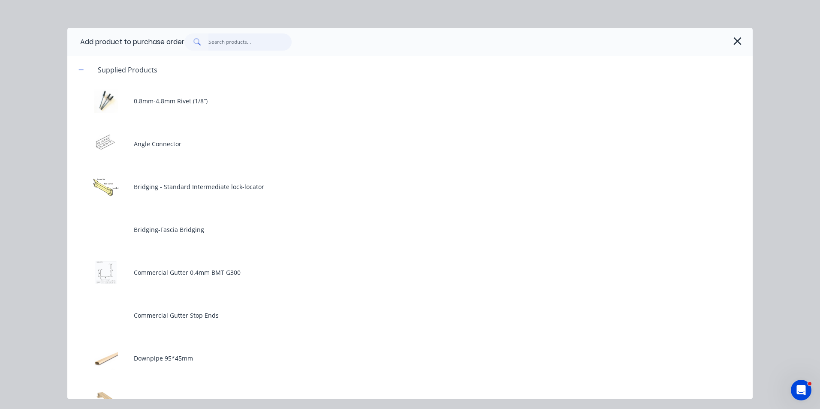
click at [271, 40] on input "text" at bounding box center [250, 41] width 84 height 17
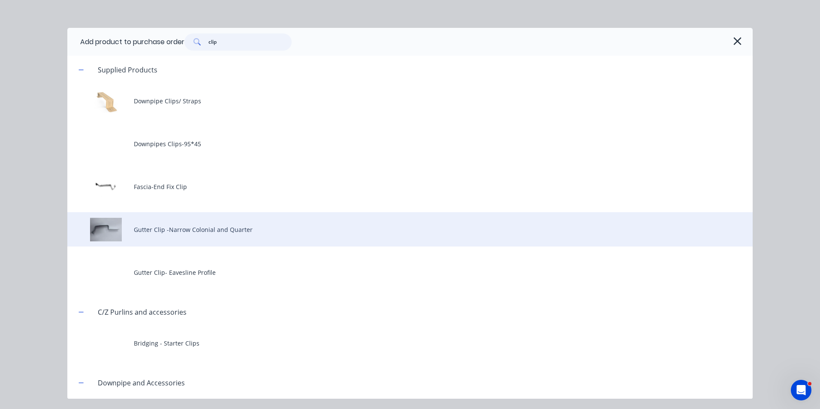
type input "clip"
click at [249, 235] on div "Gutter Clip -Narrow Colonial and Quarter" at bounding box center [409, 229] width 685 height 34
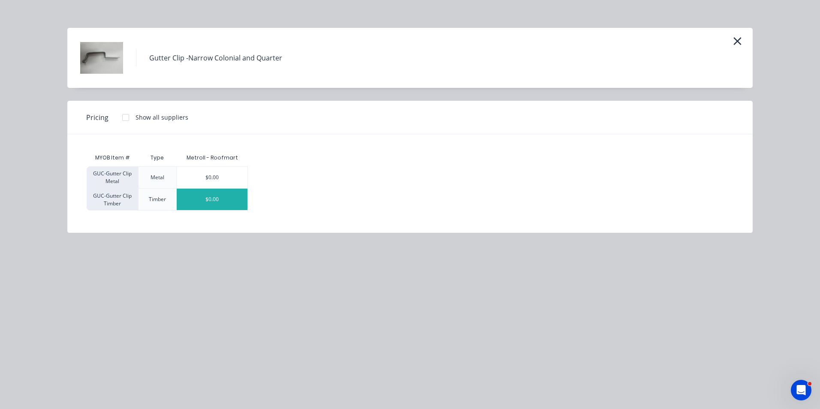
click at [204, 203] on div "$0.00" at bounding box center [212, 199] width 71 height 21
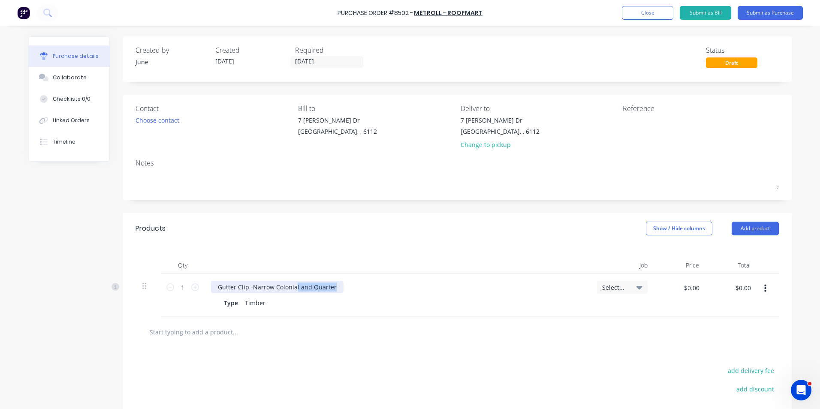
drag, startPoint x: 291, startPoint y: 287, endPoint x: 369, endPoint y: 279, distance: 78.1
click at [369, 279] on div "Gutter Clip -Narrow Colonial and Quarter Type Timber" at bounding box center [397, 295] width 386 height 42
click at [186, 291] on input "1" at bounding box center [182, 287] width 17 height 13
type input "400"
click at [287, 261] on div at bounding box center [397, 265] width 386 height 17
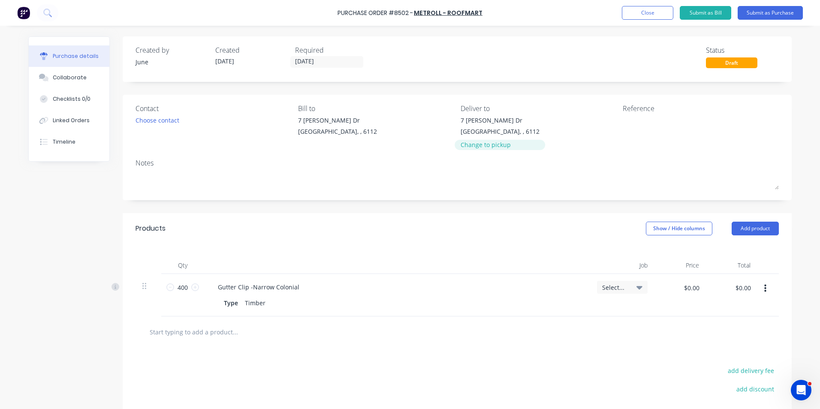
click at [489, 146] on div "Change to pickup" at bounding box center [500, 144] width 79 height 9
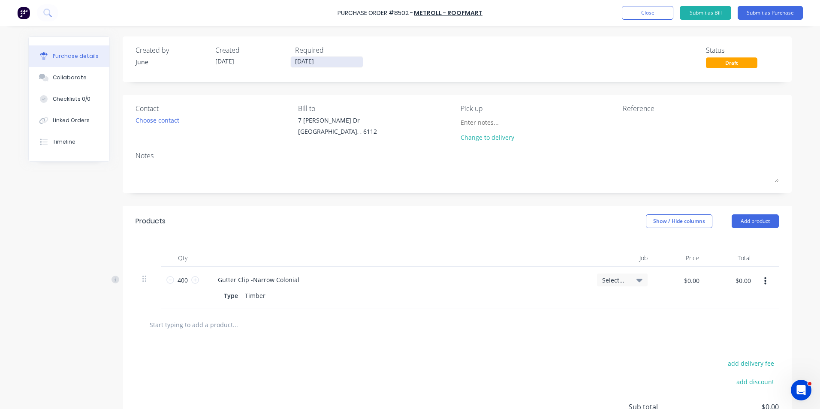
click at [297, 64] on input "[DATE]" at bounding box center [327, 62] width 72 height 11
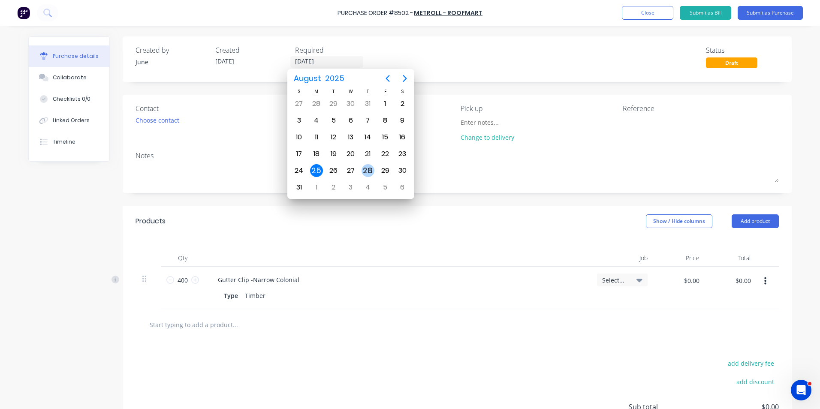
click at [373, 165] on div "28" at bounding box center [367, 171] width 17 height 16
type input "[DATE]"
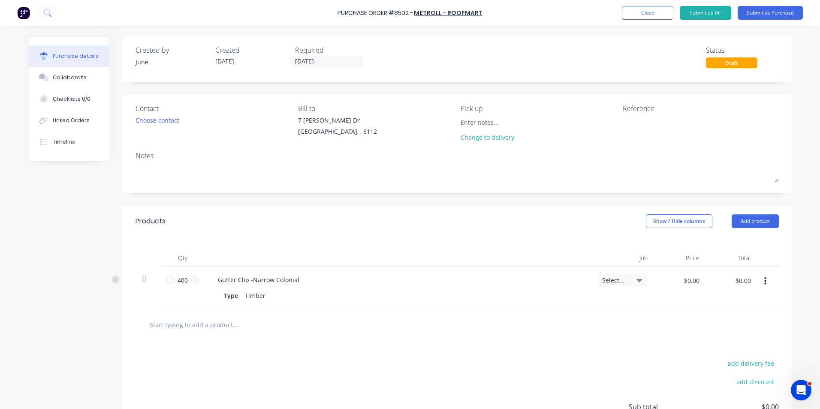
click at [428, 72] on div "Created by June Created [DATE] Required [DATE] Status Draft" at bounding box center [457, 58] width 669 height 45
click at [768, 8] on button "Submit as Purchase" at bounding box center [770, 13] width 65 height 14
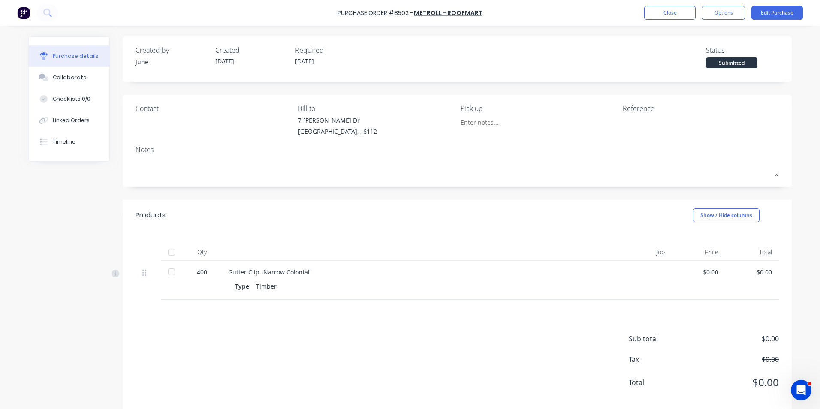
click at [728, 22] on div "Purchase Order #8502 - Metroll - Roofmart Close Options Edit Purchase" at bounding box center [410, 13] width 820 height 26
click at [730, 11] on button "Options" at bounding box center [723, 13] width 43 height 14
click at [730, 28] on button "Print / Email" at bounding box center [703, 34] width 81 height 17
click at [708, 72] on div "Without pricing" at bounding box center [704, 69] width 66 height 12
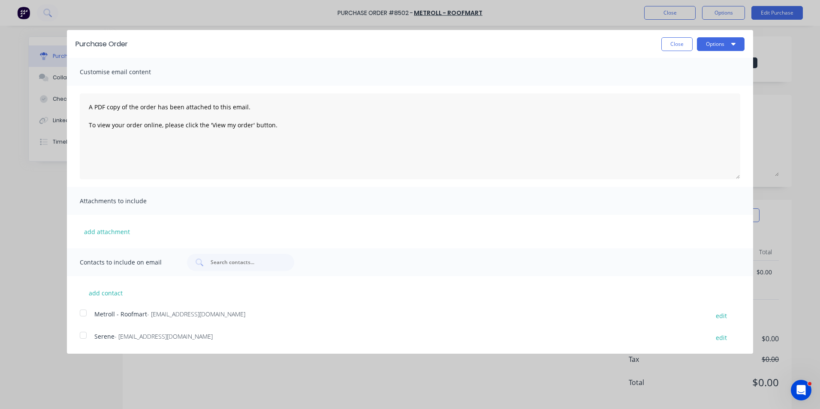
click at [88, 315] on div at bounding box center [83, 312] width 17 height 17
click at [751, 41] on div "Purchase Order Close Options" at bounding box center [410, 44] width 686 height 28
click at [720, 43] on button "Options" at bounding box center [721, 44] width 48 height 14
click at [688, 87] on div "Email" at bounding box center [704, 83] width 66 height 12
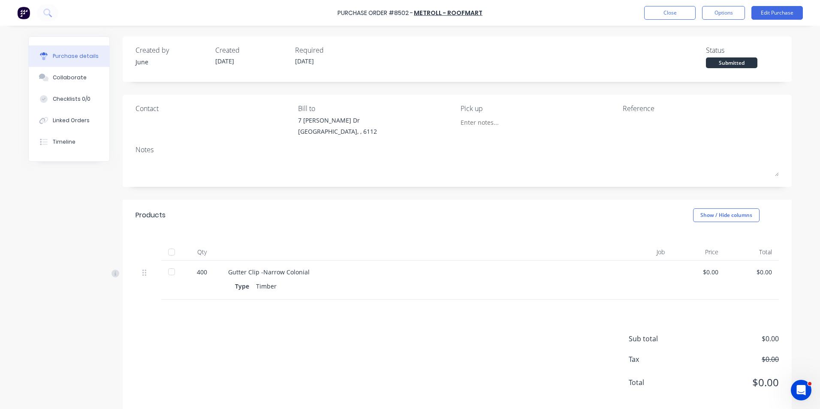
scroll to position [13, 0]
